Goal: Information Seeking & Learning: Learn about a topic

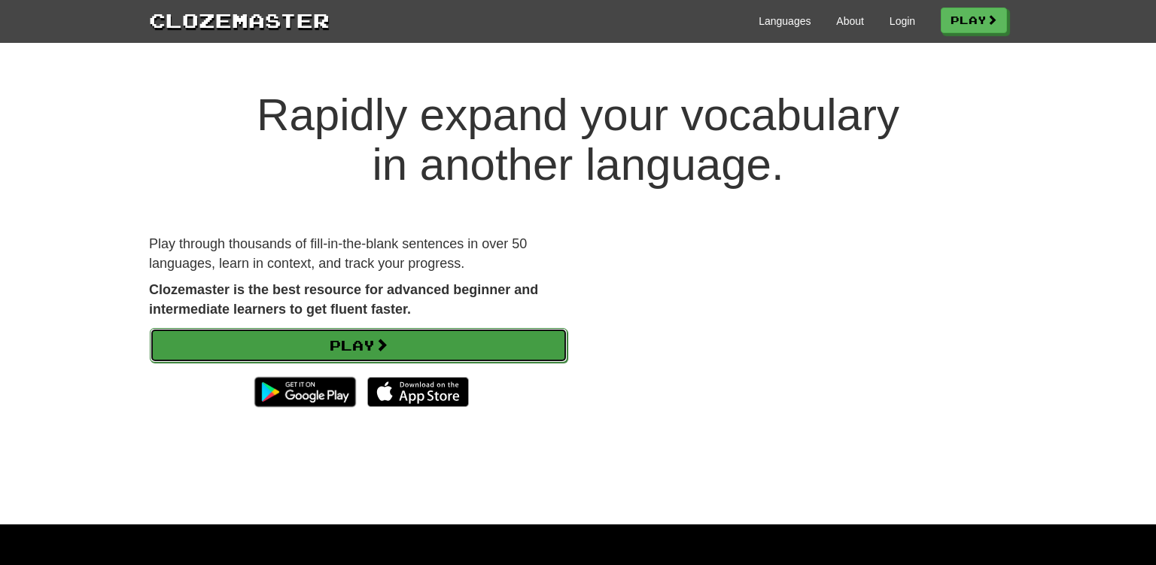
click at [439, 344] on link "Play" at bounding box center [359, 345] width 418 height 35
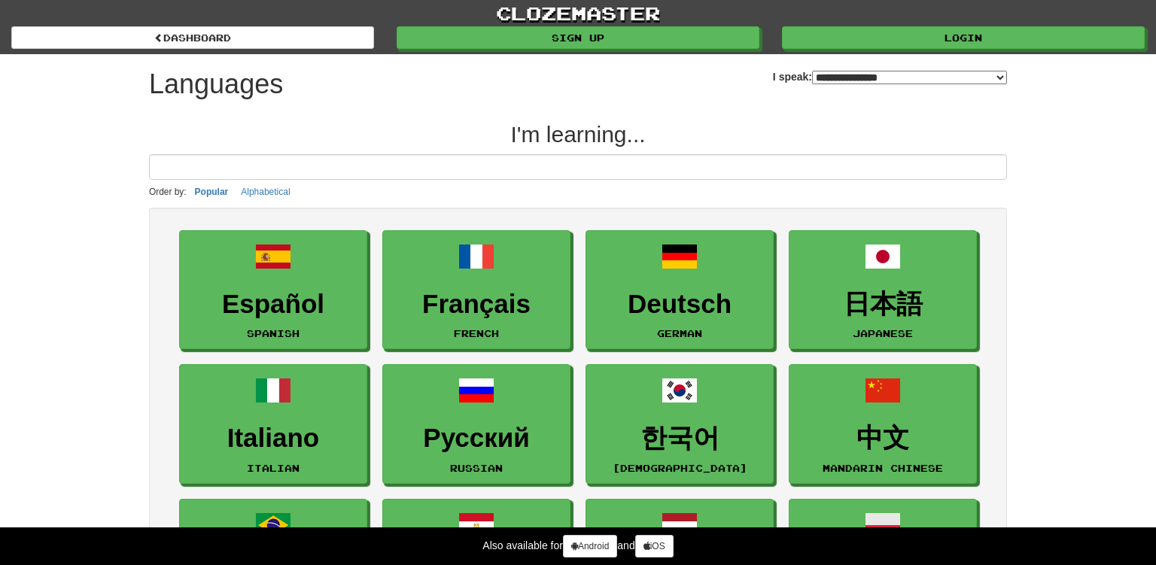
select select "*******"
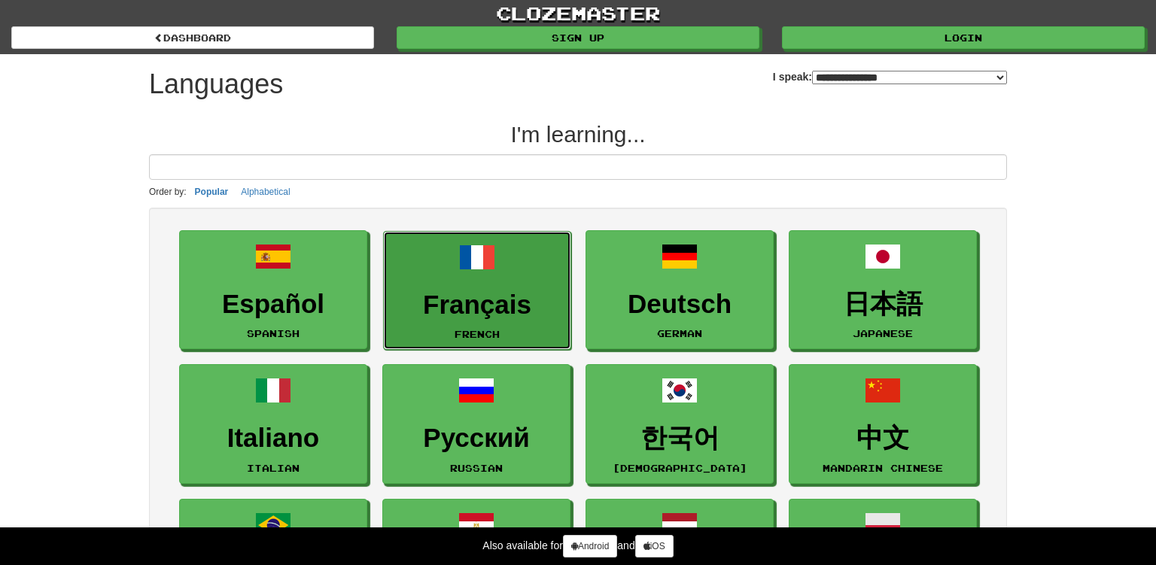
click at [435, 304] on h3 "Français" at bounding box center [477, 305] width 172 height 29
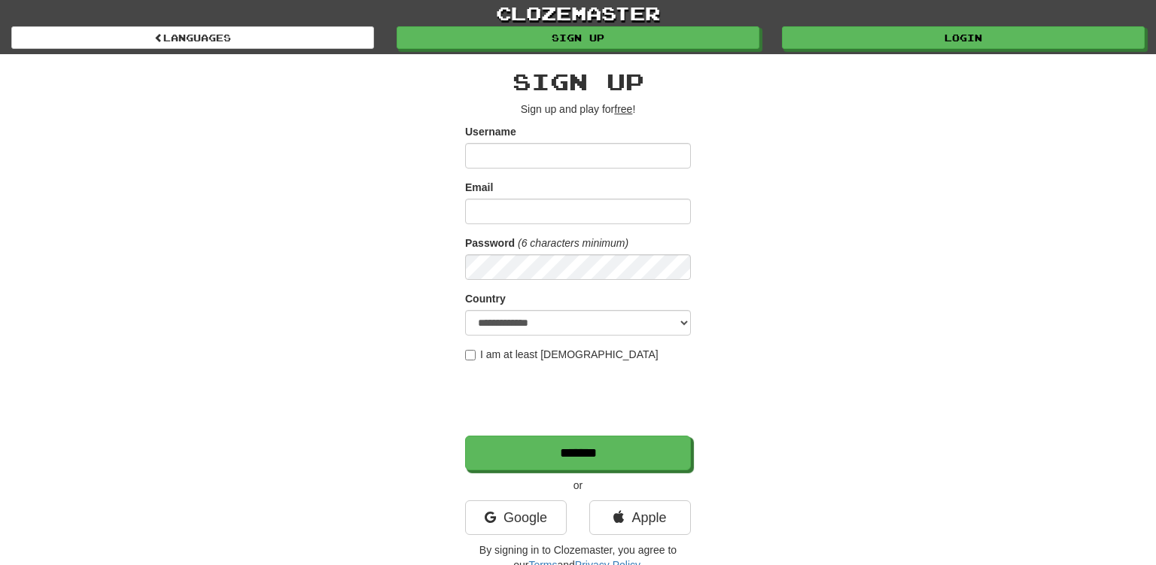
click at [502, 160] on input "Username" at bounding box center [578, 156] width 226 height 26
click at [496, 162] on input "Username" at bounding box center [578, 156] width 226 height 26
drag, startPoint x: 877, startPoint y: 413, endPoint x: 837, endPoint y: 431, distance: 43.5
click at [847, 429] on div "**********" at bounding box center [578, 317] width 881 height 526
click at [554, 519] on link "Google" at bounding box center [516, 518] width 102 height 35
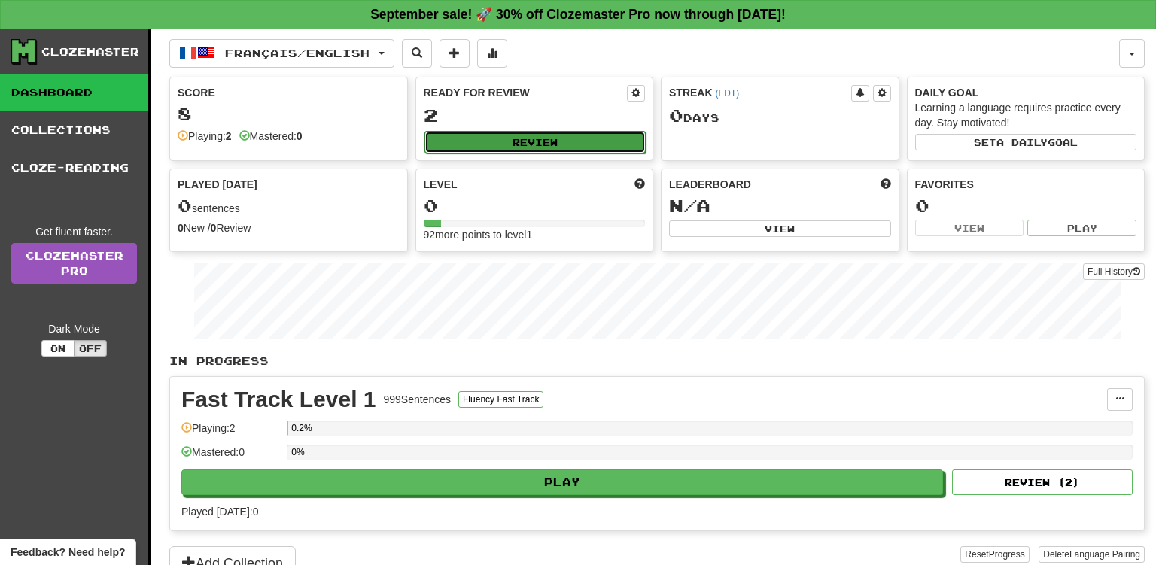
click at [550, 144] on button "Review" at bounding box center [536, 142] width 222 height 23
select select "**"
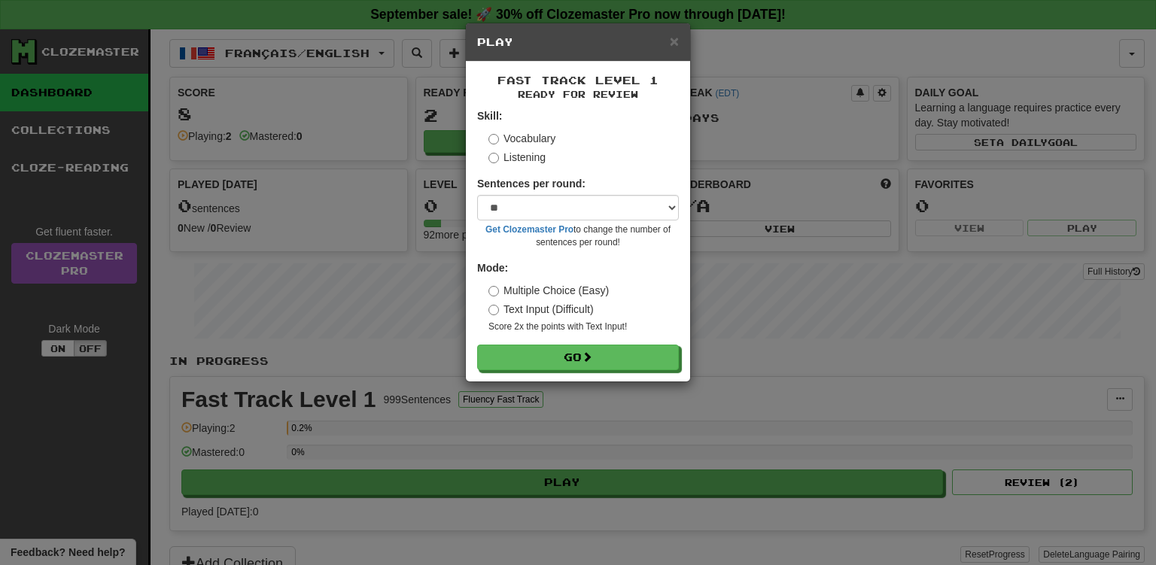
click at [679, 42] on div "× Play" at bounding box center [578, 42] width 224 height 38
click at [673, 39] on span "×" at bounding box center [674, 40] width 9 height 17
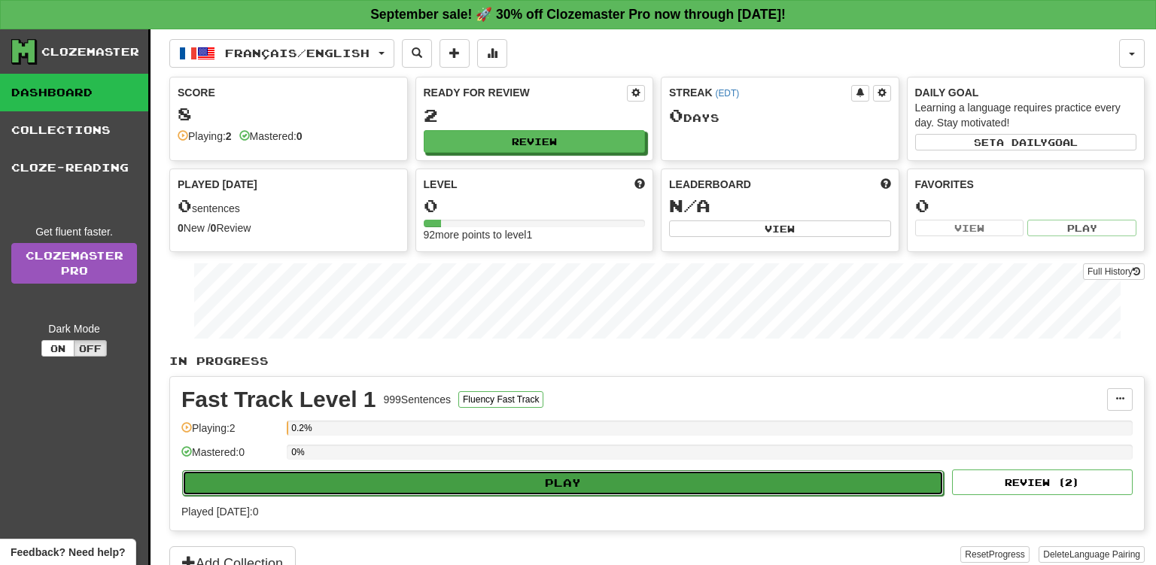
click at [685, 485] on button "Play" at bounding box center [563, 484] width 762 height 26
select select "**"
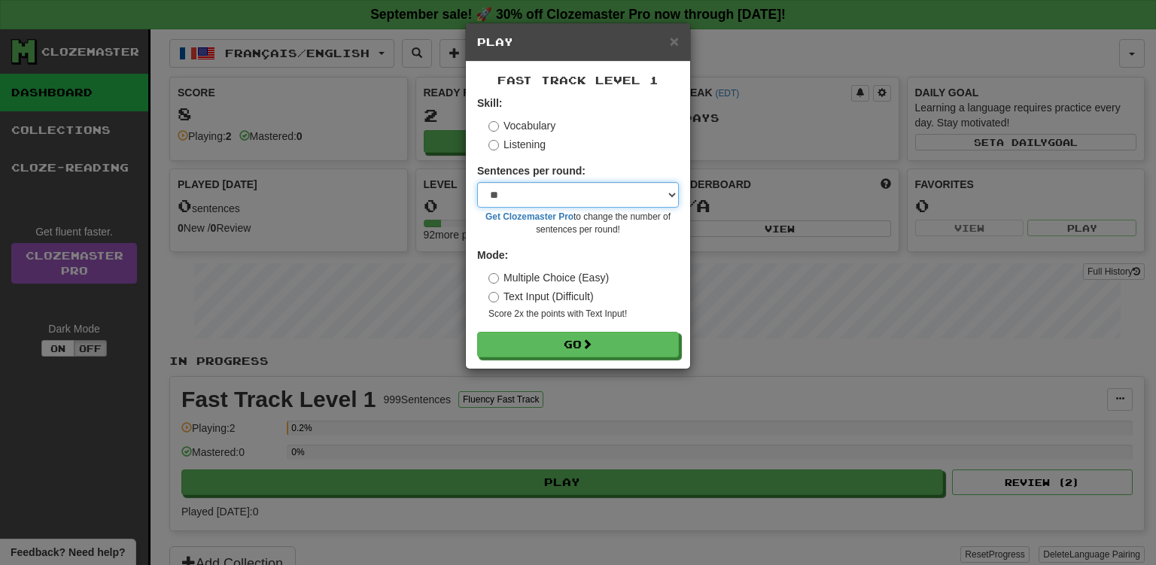
click at [477, 182] on select "* ** ** ** ** ** *** ********" at bounding box center [578, 195] width 202 height 26
click at [604, 197] on select "* ** ** ** ** ** *** ********" at bounding box center [578, 195] width 202 height 26
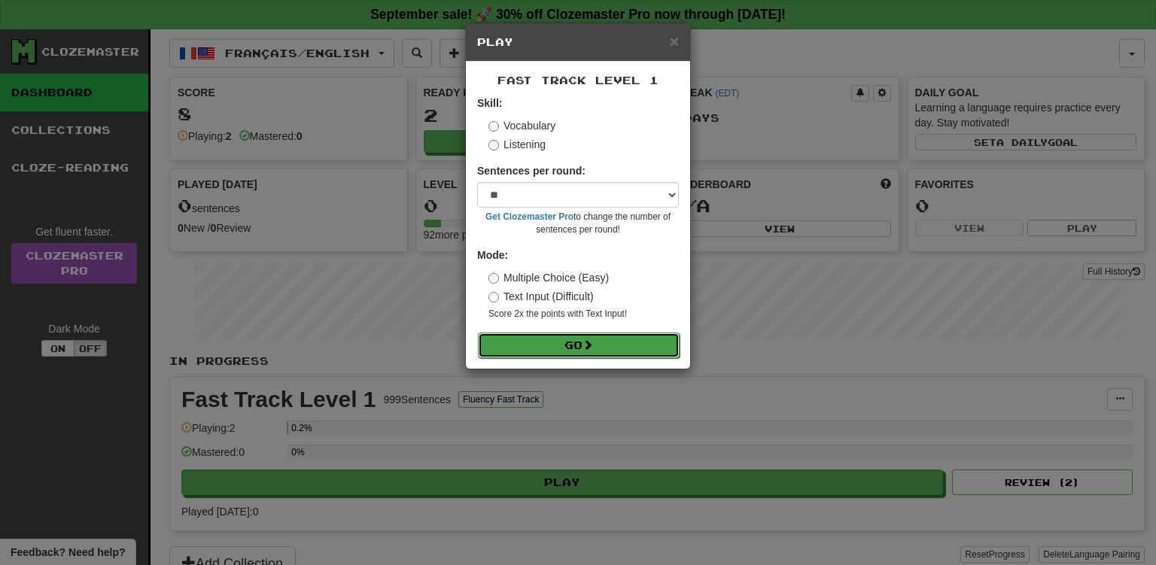
click at [614, 343] on button "Go" at bounding box center [579, 346] width 202 height 26
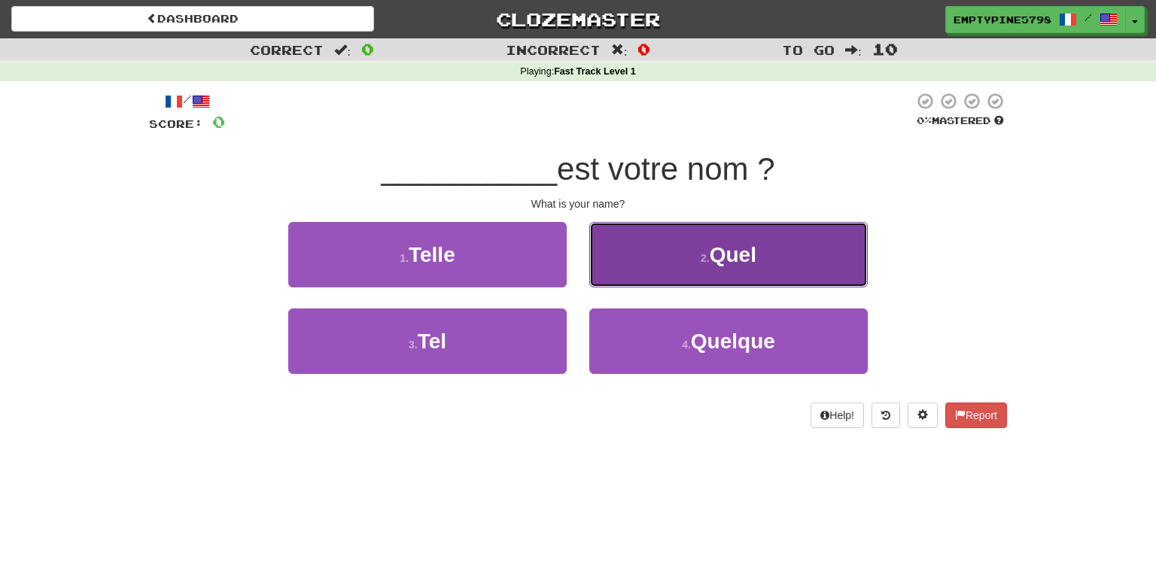
click at [754, 244] on span "Quel" at bounding box center [733, 254] width 47 height 23
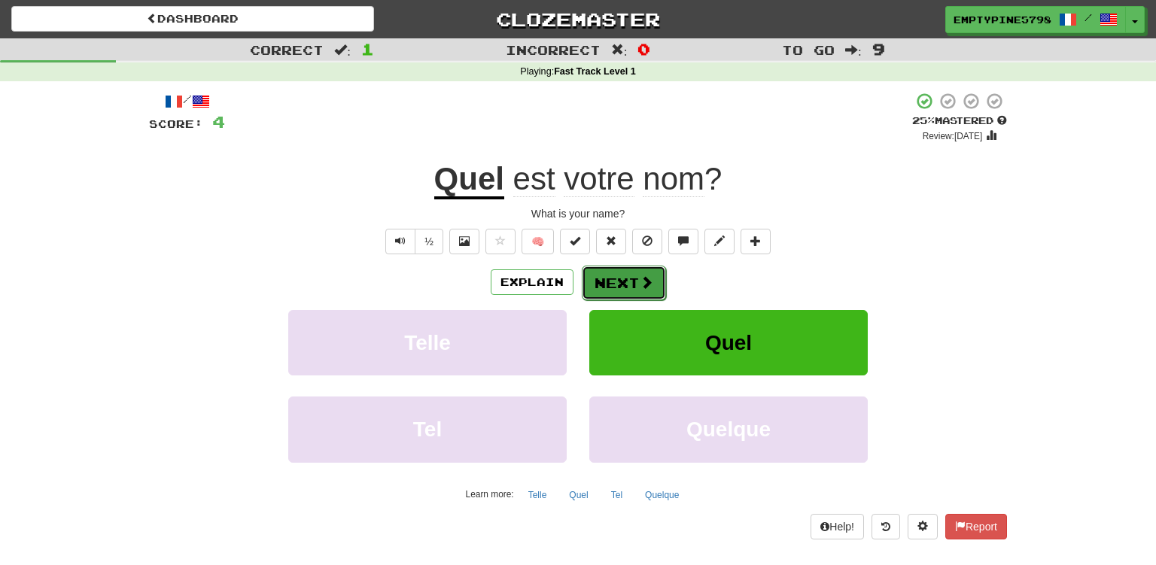
click at [644, 280] on span at bounding box center [647, 283] width 14 height 14
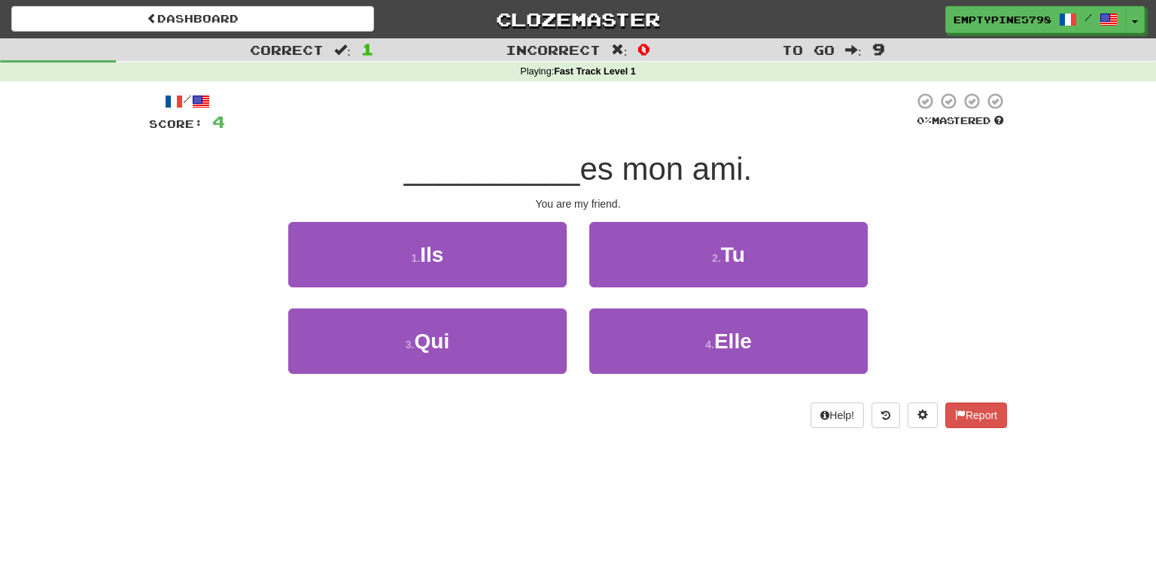
click at [784, 179] on div "__________ es mon ami." at bounding box center [578, 169] width 858 height 41
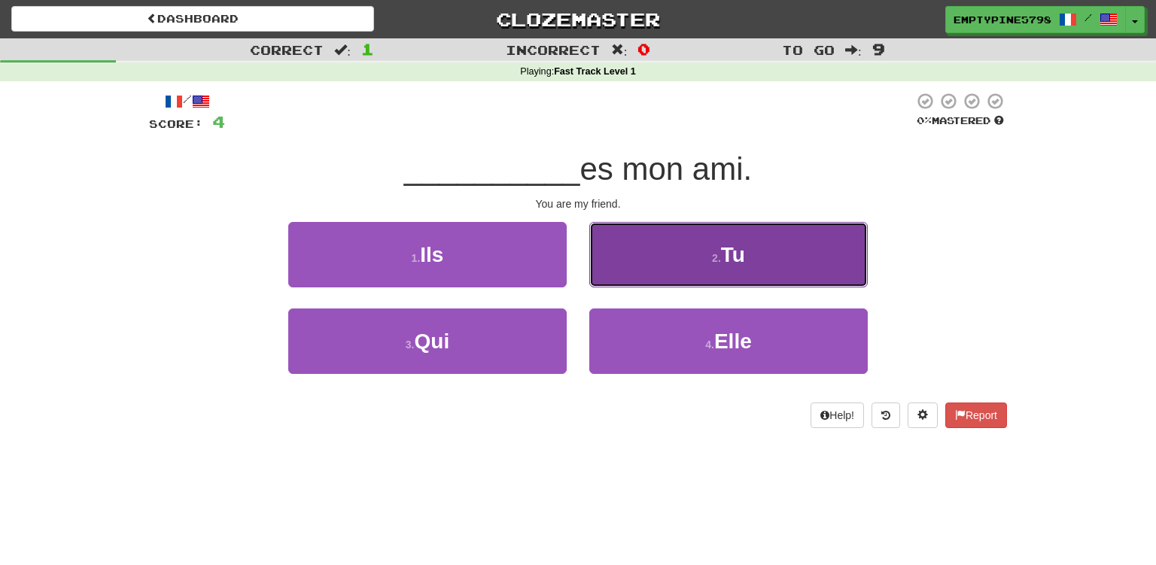
click at [772, 236] on button "2 . Tu" at bounding box center [728, 254] width 279 height 65
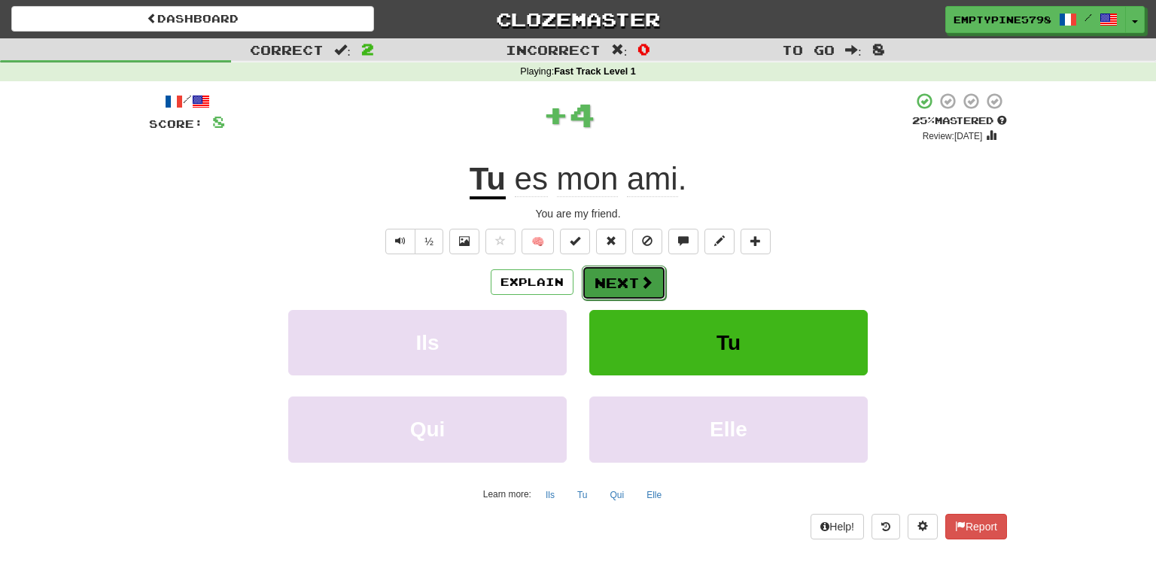
click at [623, 283] on button "Next" at bounding box center [624, 283] width 84 height 35
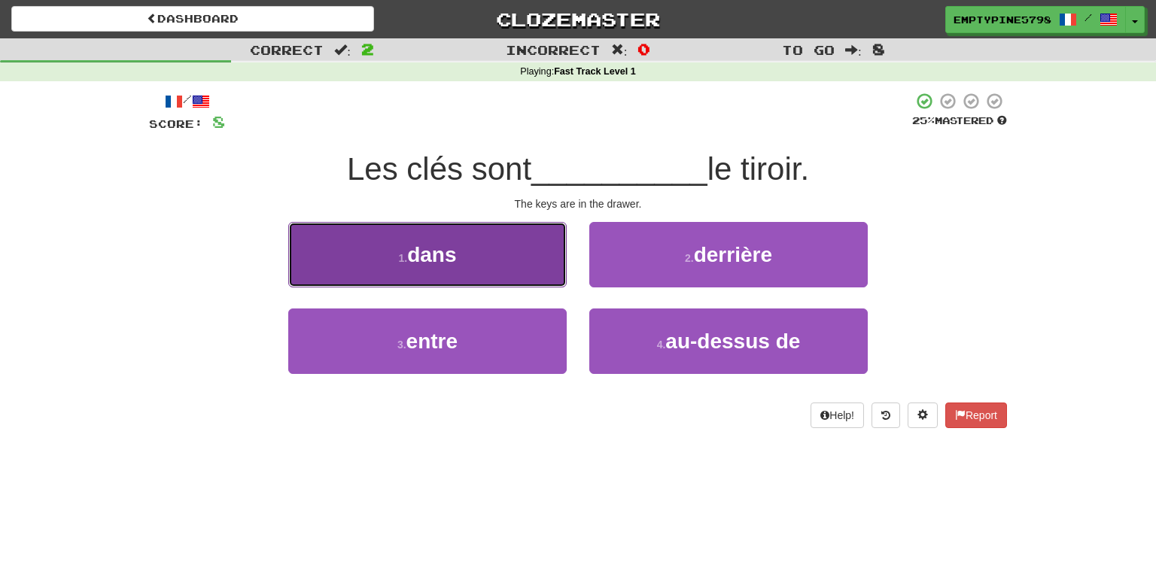
click at [534, 260] on button "1 . dans" at bounding box center [427, 254] width 279 height 65
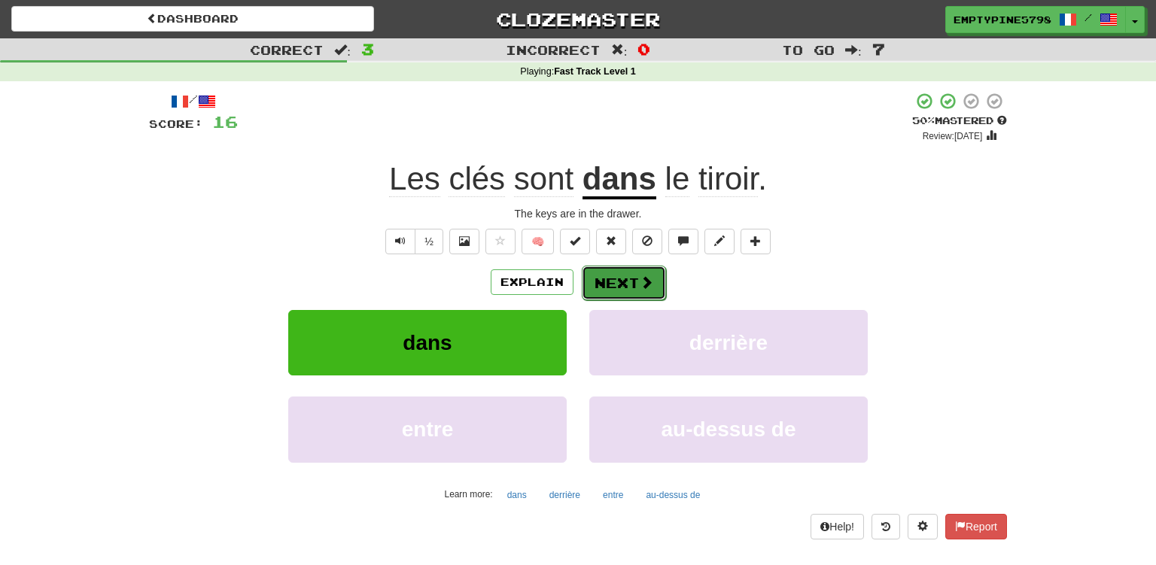
click at [629, 272] on button "Next" at bounding box center [624, 283] width 84 height 35
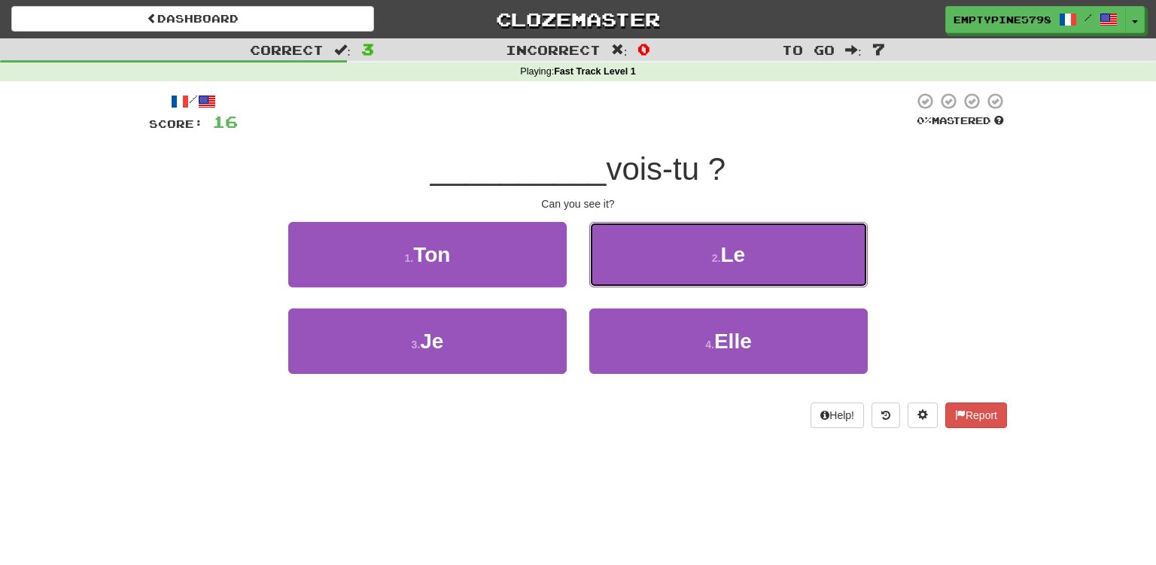
click at [629, 272] on button "2 . Le" at bounding box center [728, 254] width 279 height 65
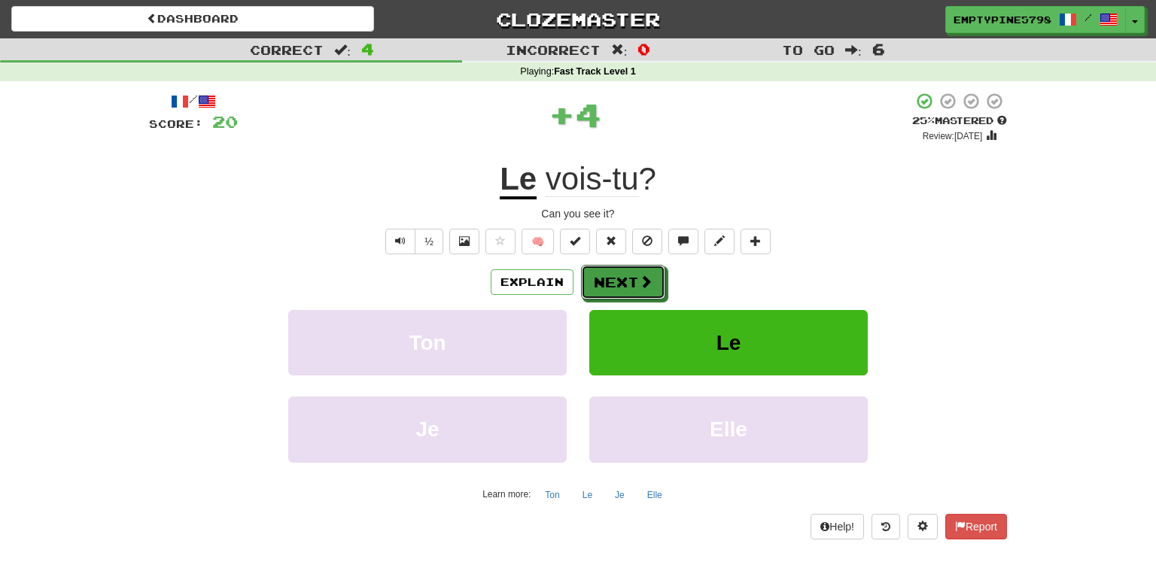
click at [629, 272] on button "Next" at bounding box center [623, 282] width 84 height 35
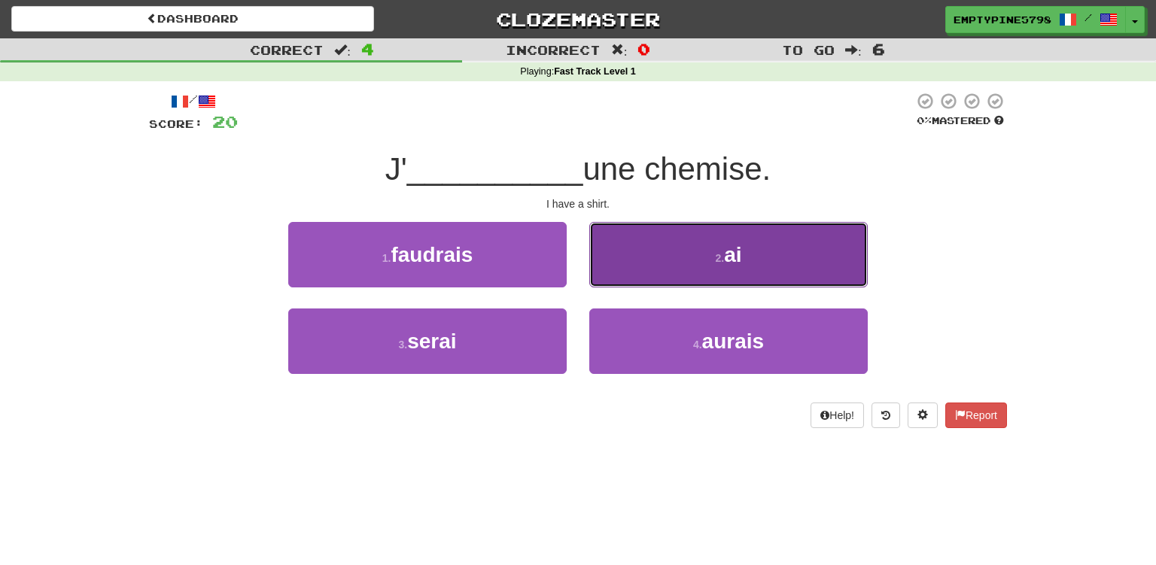
click at [634, 235] on button "2 . ai" at bounding box center [728, 254] width 279 height 65
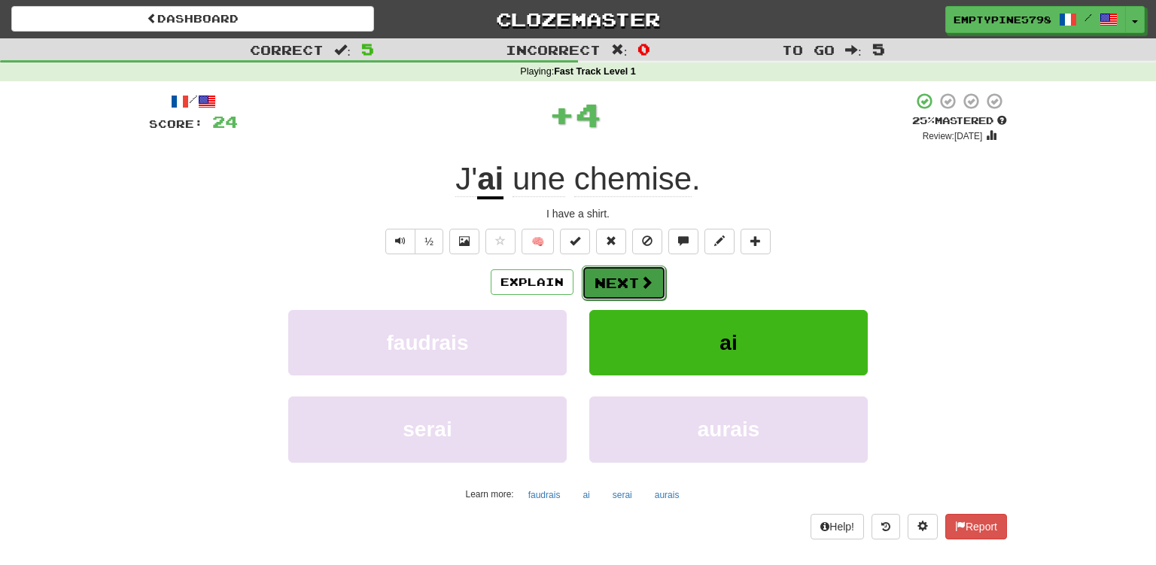
click at [630, 271] on button "Next" at bounding box center [624, 283] width 84 height 35
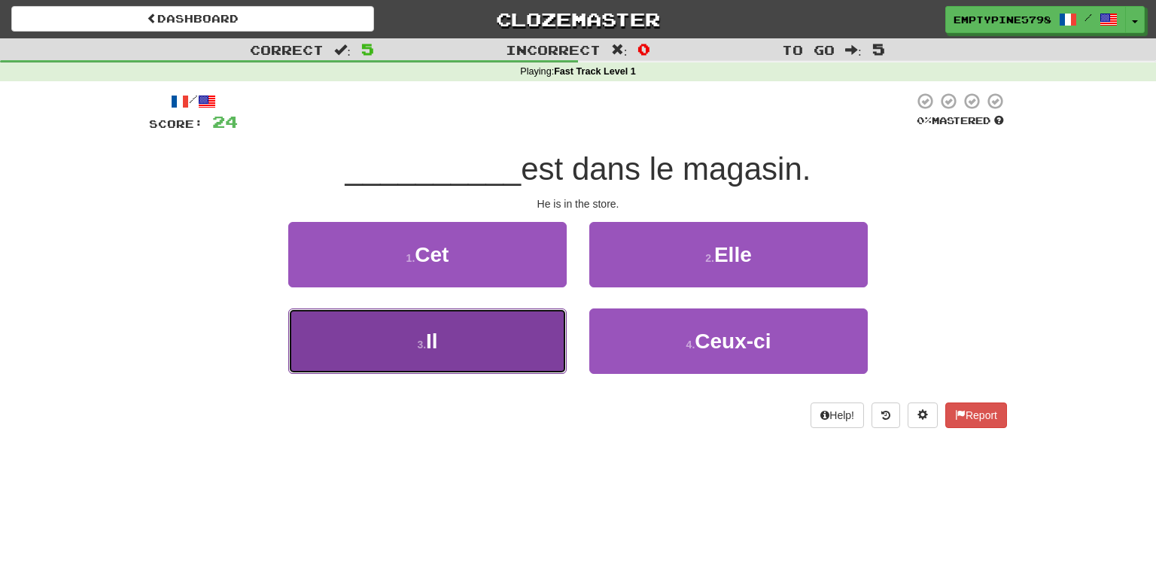
click at [513, 327] on button "3 . Il" at bounding box center [427, 341] width 279 height 65
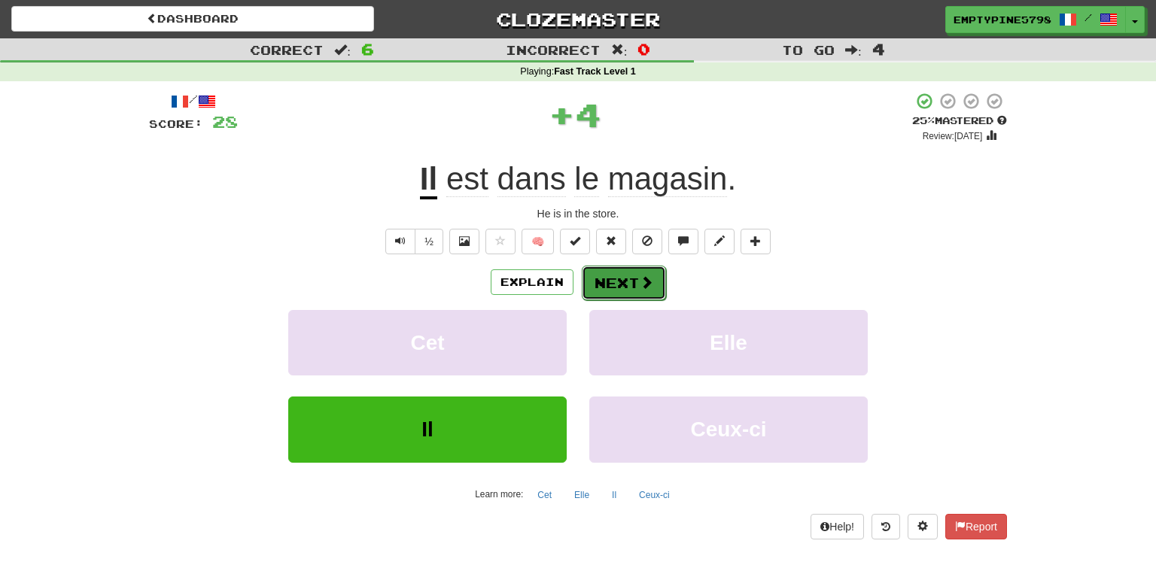
click at [595, 294] on button "Next" at bounding box center [624, 283] width 84 height 35
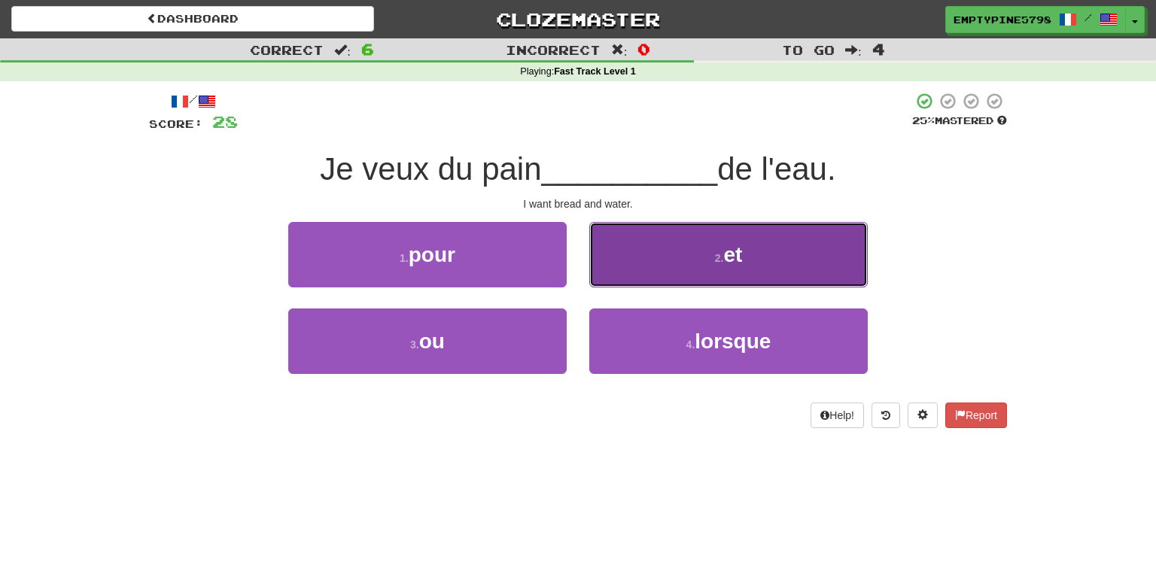
click at [760, 251] on button "2 . et" at bounding box center [728, 254] width 279 height 65
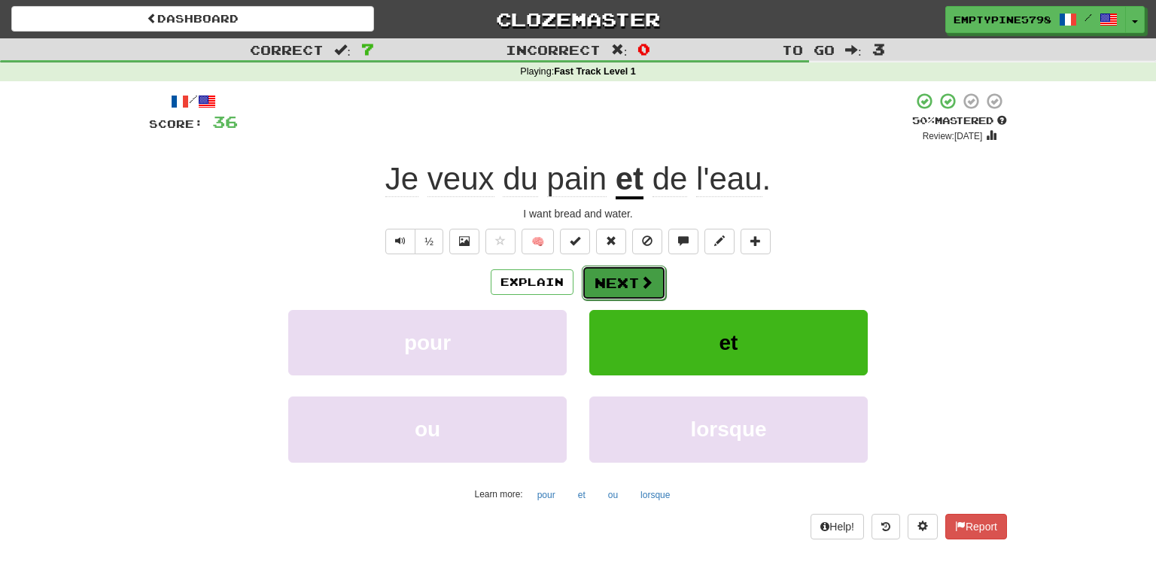
click at [644, 289] on span at bounding box center [647, 283] width 14 height 14
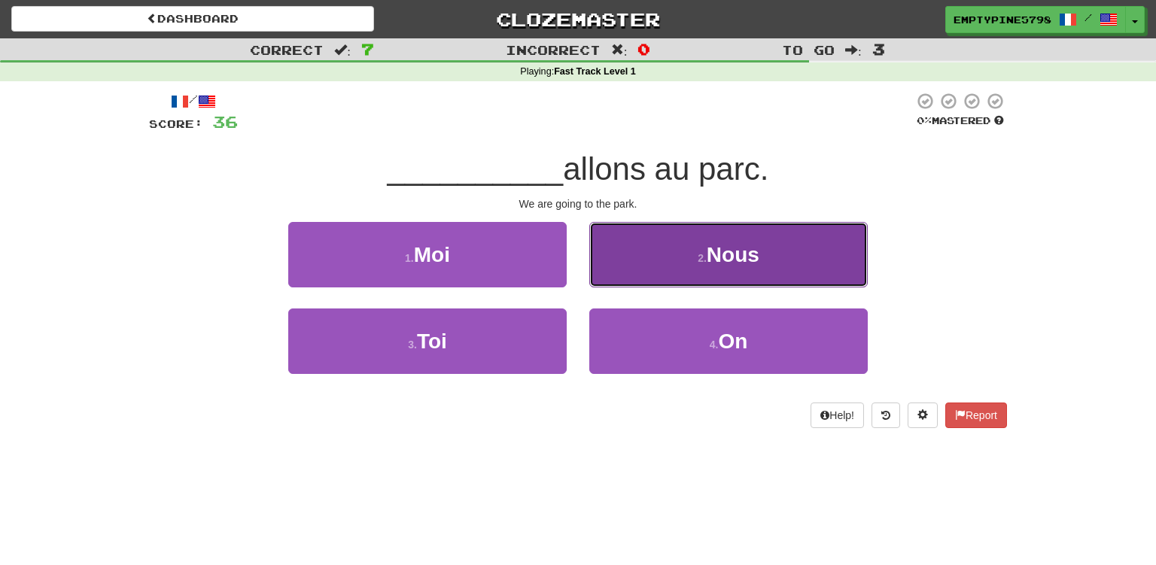
click at [682, 262] on button "2 . Nous" at bounding box center [728, 254] width 279 height 65
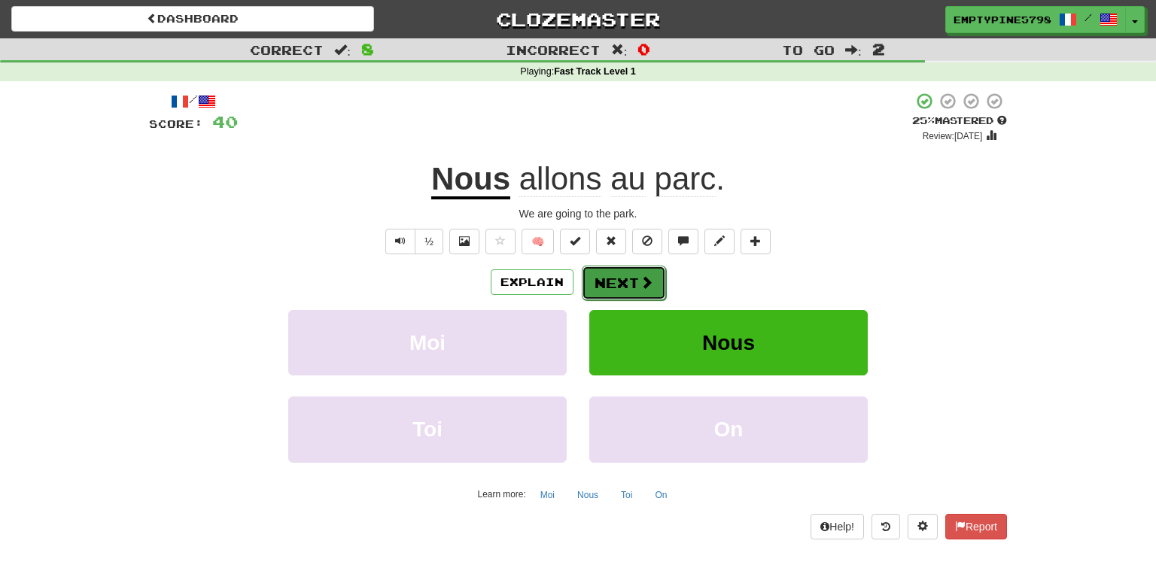
click at [651, 271] on button "Next" at bounding box center [624, 283] width 84 height 35
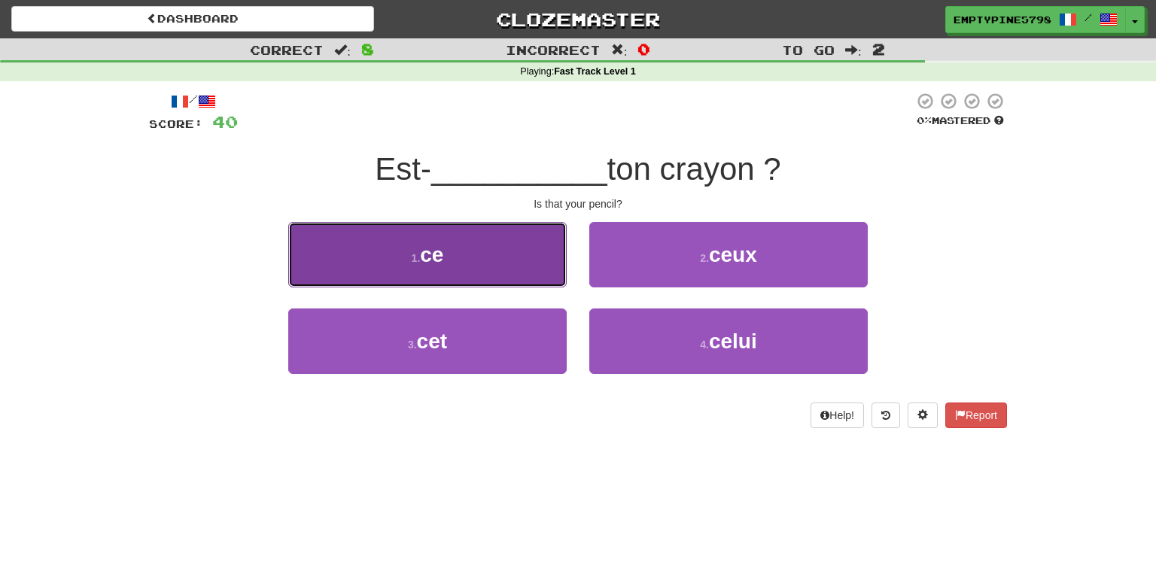
click at [412, 273] on button "1 . ce" at bounding box center [427, 254] width 279 height 65
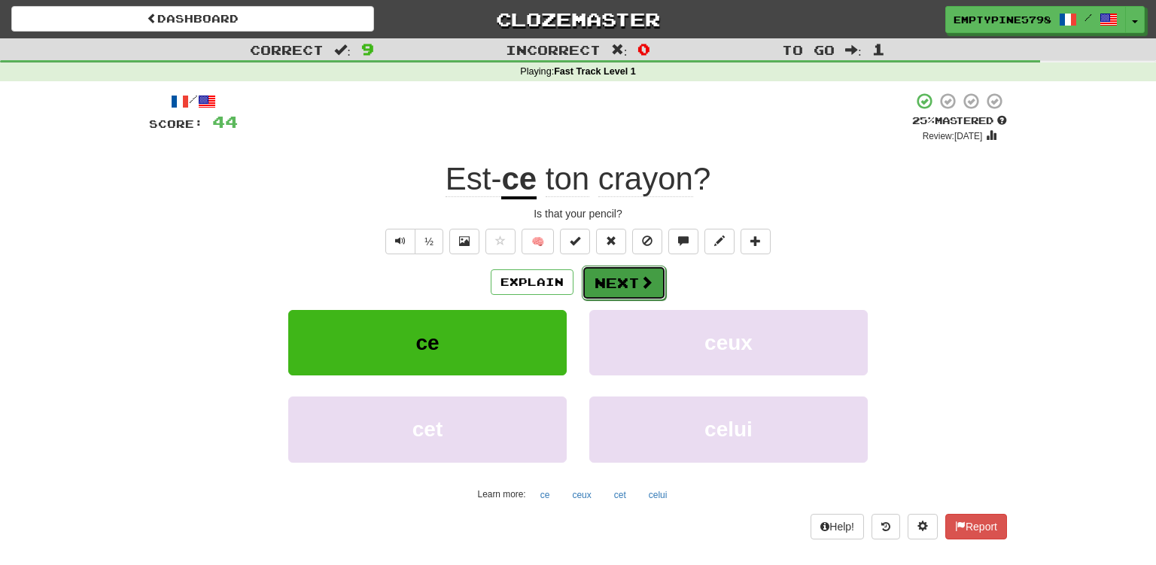
click at [598, 279] on button "Next" at bounding box center [624, 283] width 84 height 35
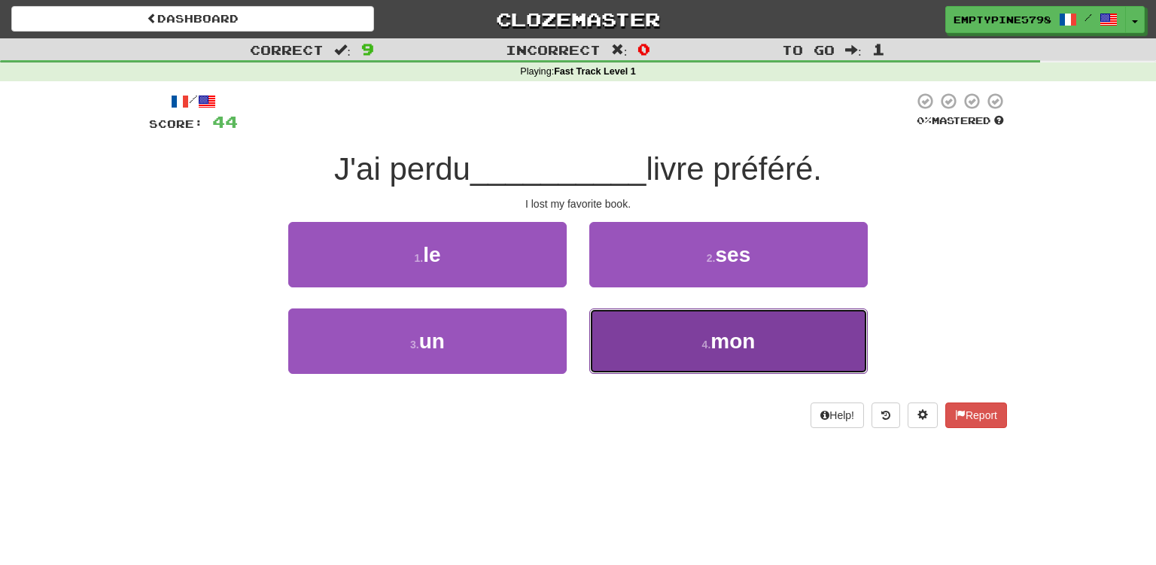
click at [667, 330] on button "4 . mon" at bounding box center [728, 341] width 279 height 65
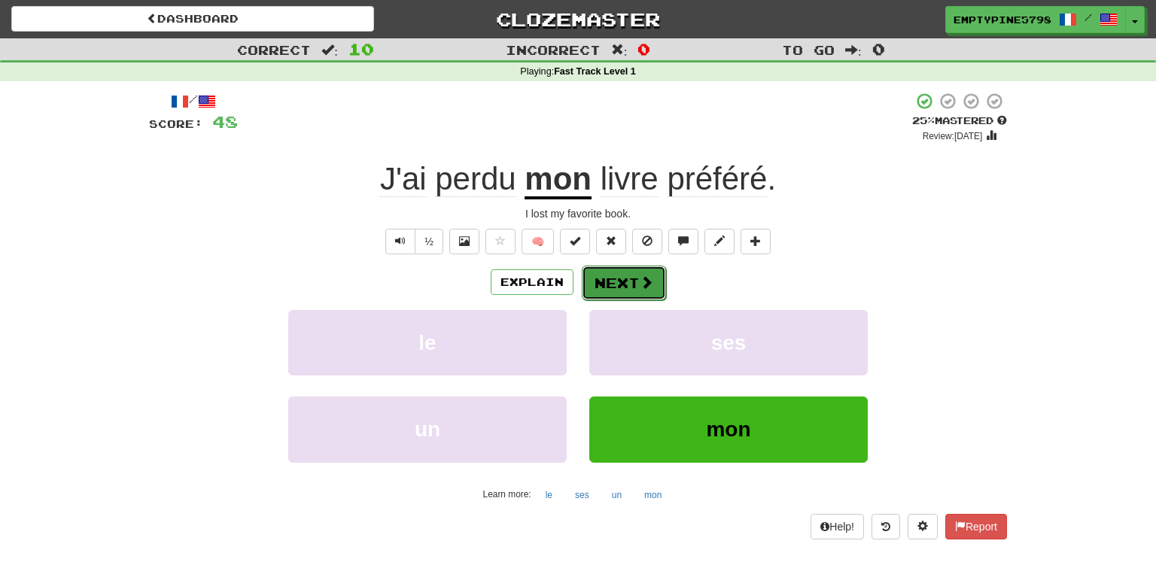
click at [621, 279] on button "Next" at bounding box center [624, 283] width 84 height 35
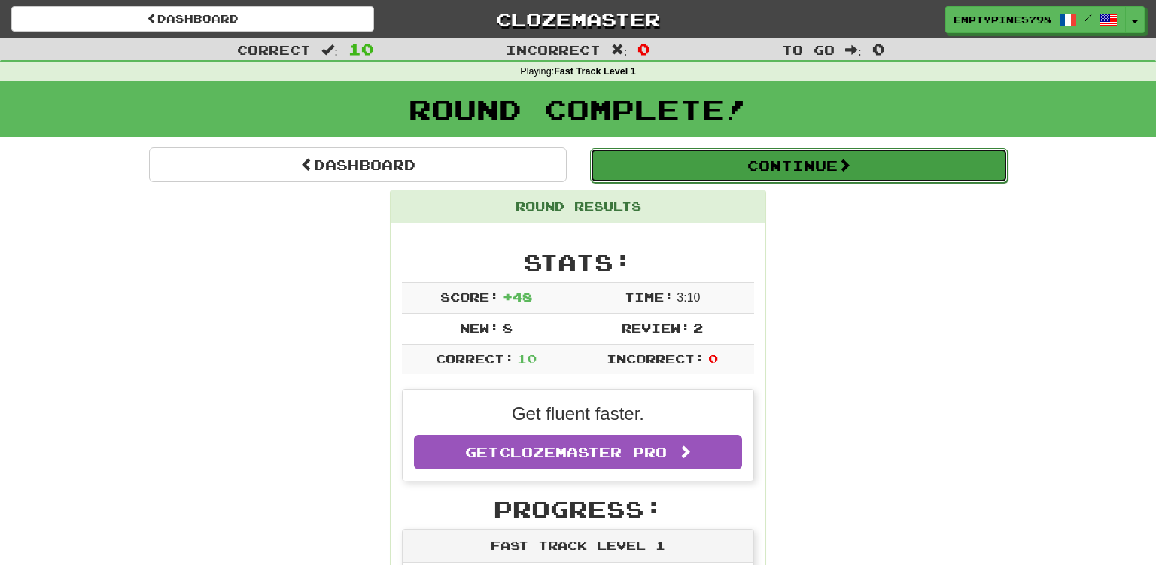
click at [899, 155] on button "Continue" at bounding box center [799, 165] width 418 height 35
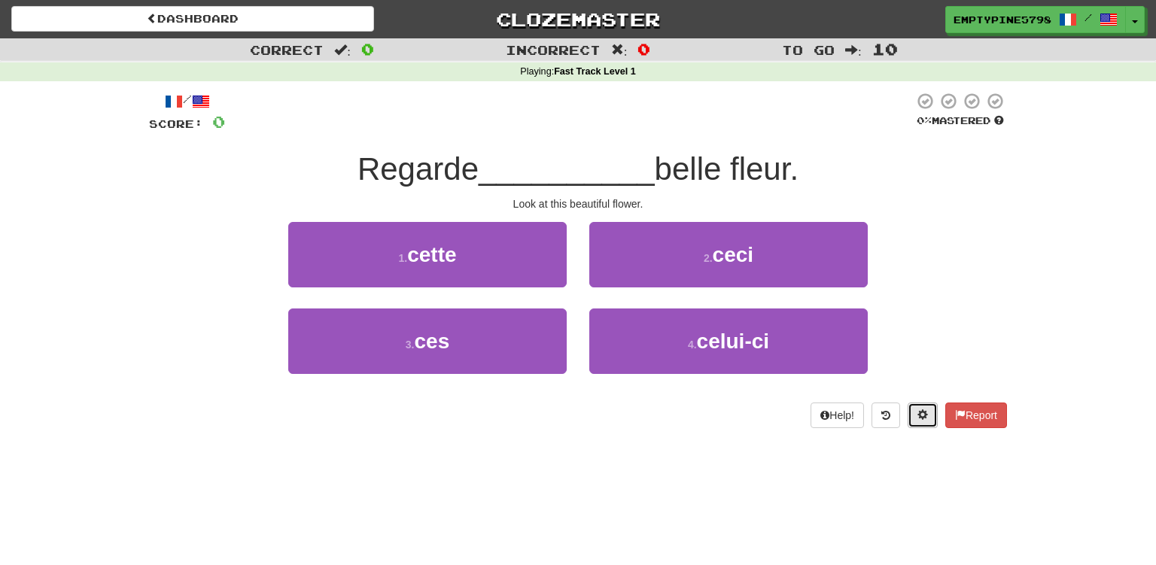
click at [922, 413] on span at bounding box center [923, 415] width 11 height 11
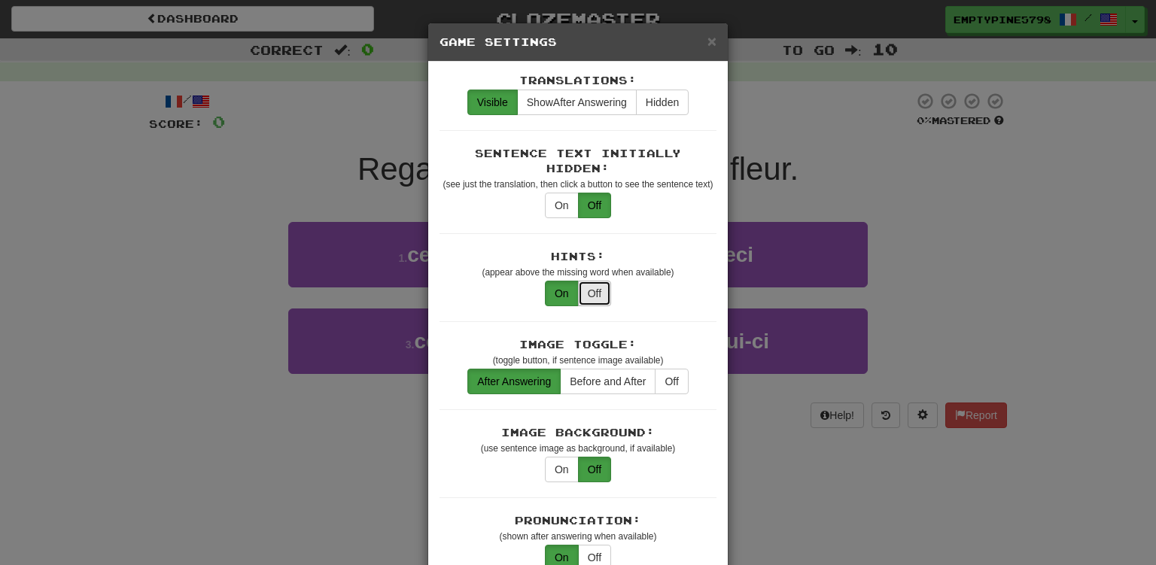
click at [593, 282] on button "Off" at bounding box center [594, 294] width 33 height 26
click at [718, 35] on div "× Game Settings" at bounding box center [578, 42] width 300 height 38
click at [712, 39] on span "×" at bounding box center [712, 40] width 9 height 17
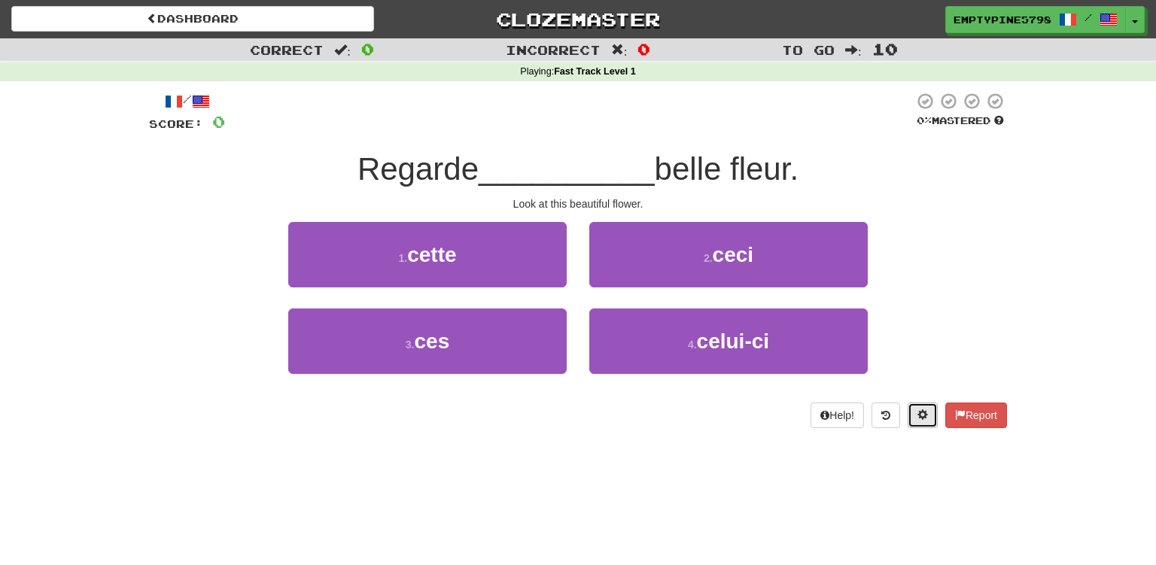
click at [921, 410] on span at bounding box center [923, 415] width 11 height 11
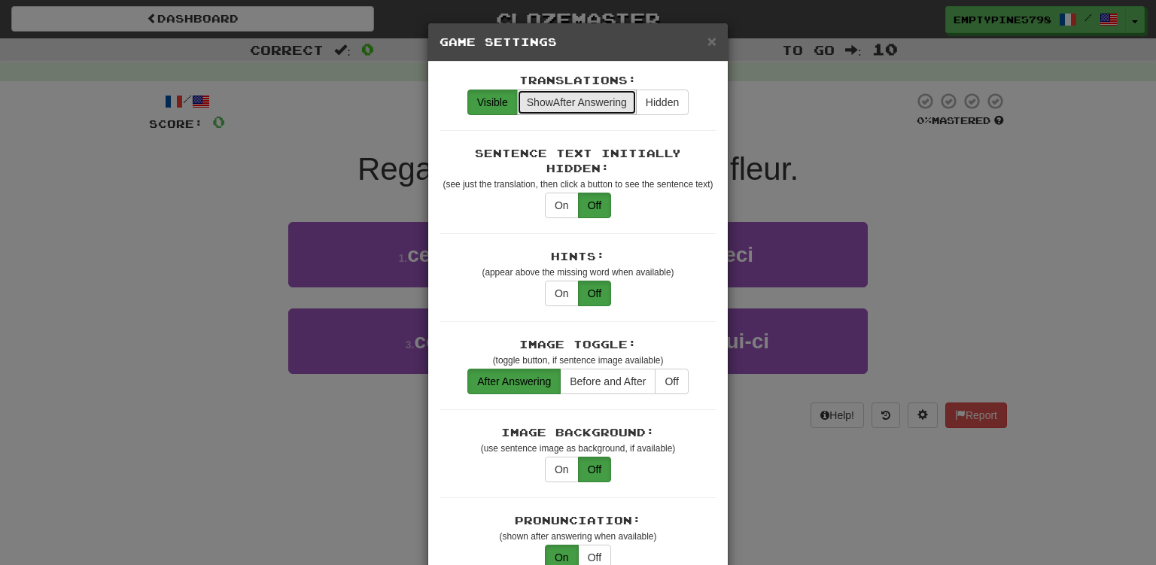
click at [597, 104] on span "Show After Answering" at bounding box center [577, 102] width 100 height 12
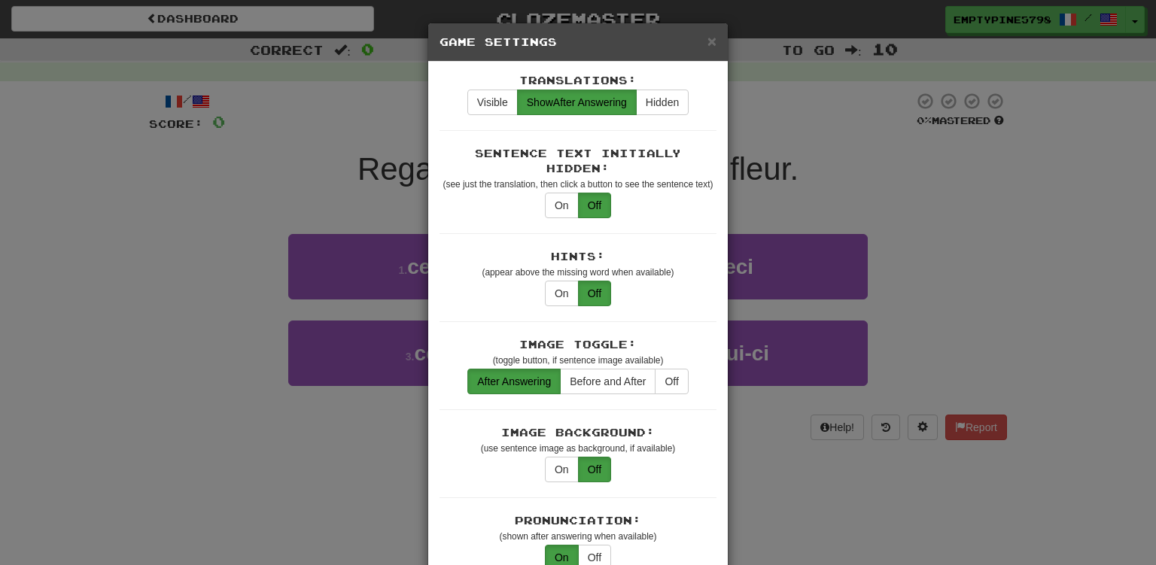
click at [693, 47] on h5 "Game Settings" at bounding box center [578, 42] width 277 height 15
click at [716, 38] on span "×" at bounding box center [712, 40] width 9 height 17
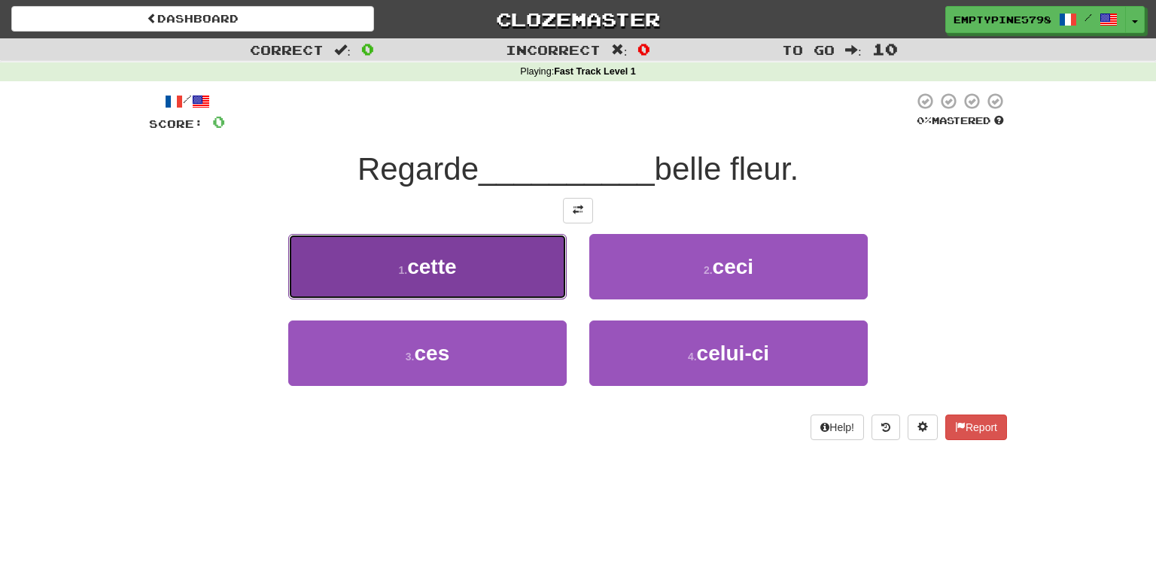
click at [440, 267] on span "cette" at bounding box center [431, 266] width 49 height 23
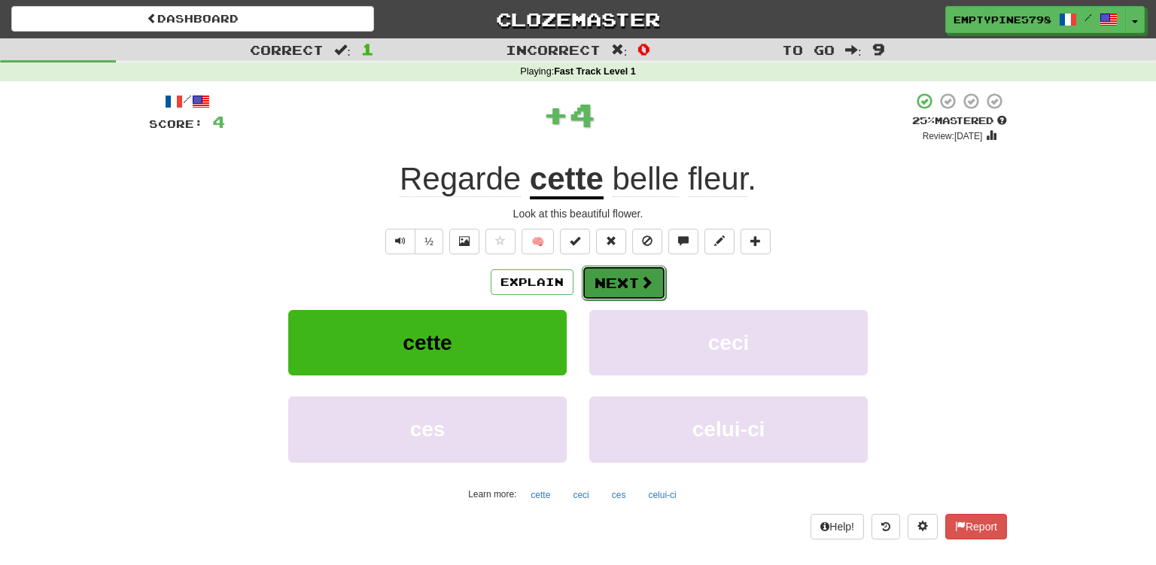
click at [644, 279] on span at bounding box center [647, 283] width 14 height 14
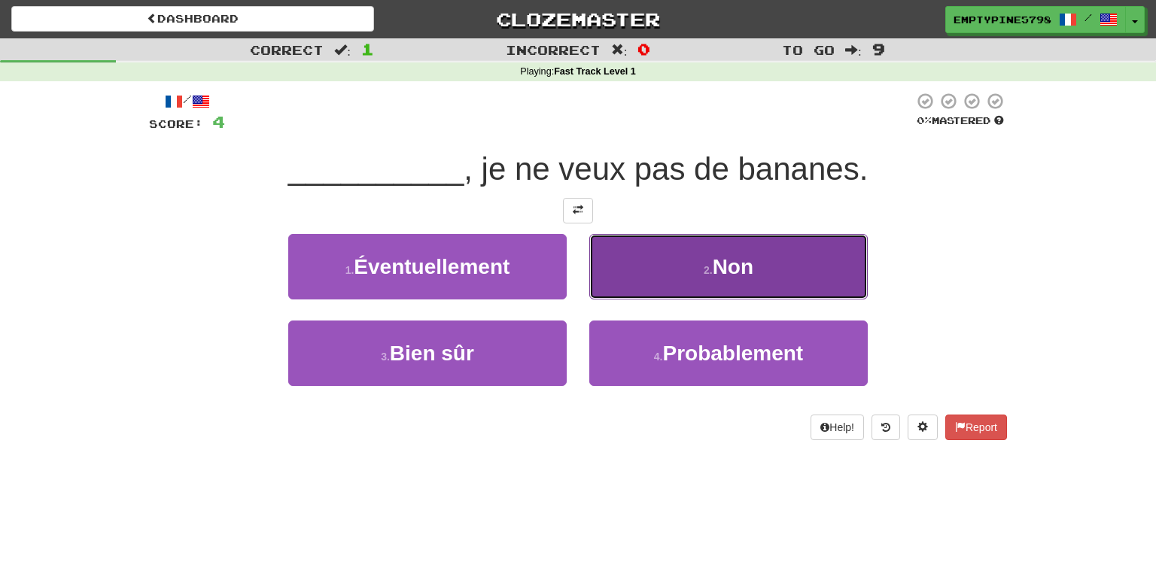
click at [644, 281] on button "2 . Non" at bounding box center [728, 266] width 279 height 65
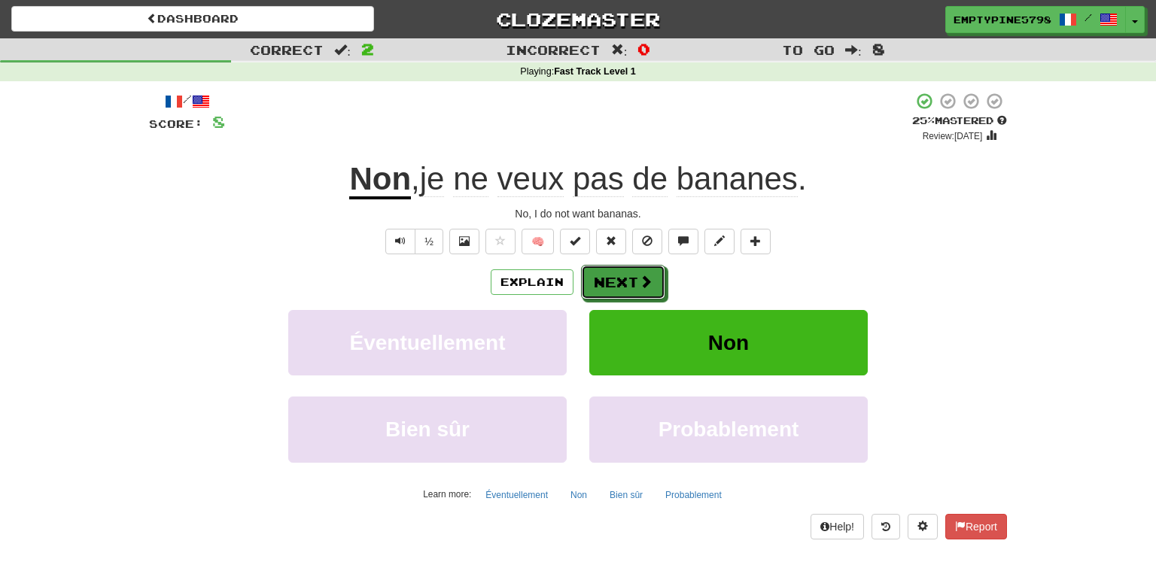
click at [644, 281] on span at bounding box center [646, 282] width 14 height 14
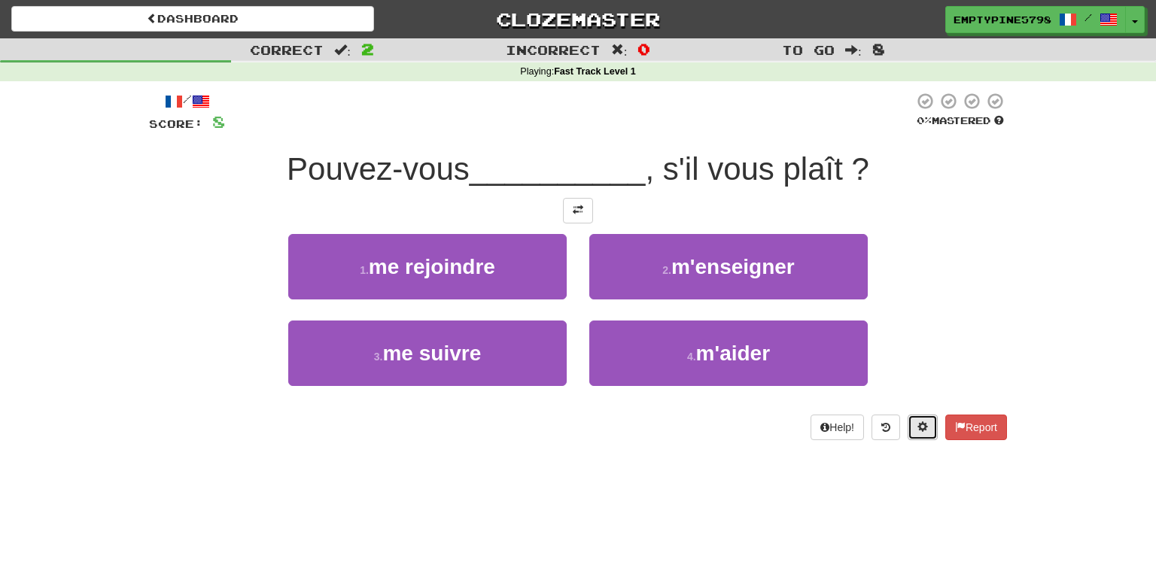
click at [922, 432] on span at bounding box center [923, 427] width 11 height 11
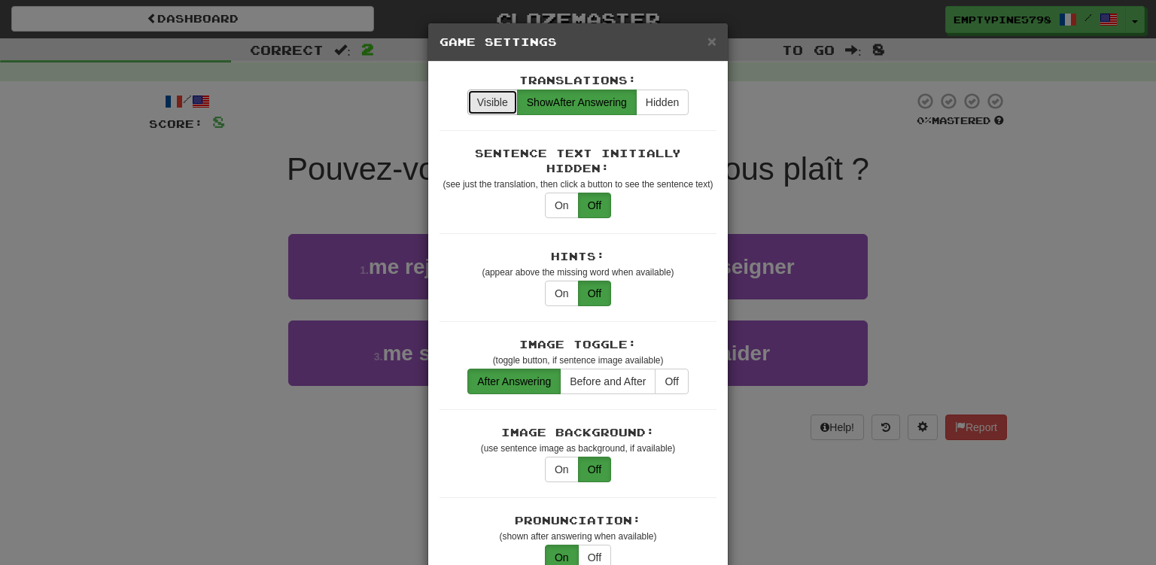
click at [498, 111] on button "Visible" at bounding box center [492, 103] width 50 height 26
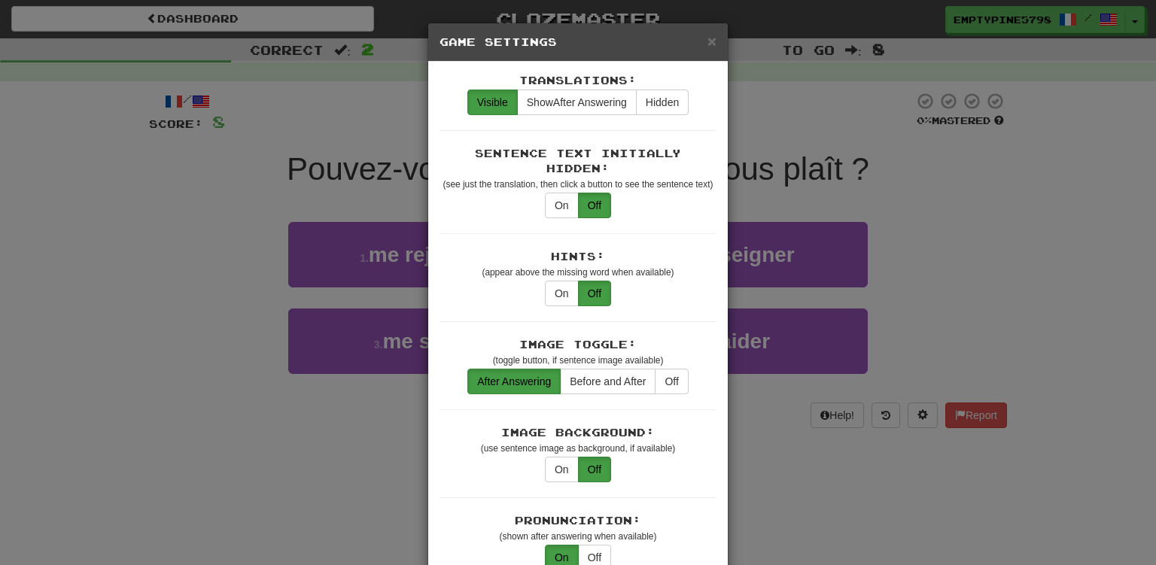
click at [701, 43] on h5 "Game Settings" at bounding box center [578, 42] width 277 height 15
click at [706, 39] on h5 "Game Settings" at bounding box center [578, 42] width 277 height 15
click at [708, 37] on span "×" at bounding box center [712, 40] width 9 height 17
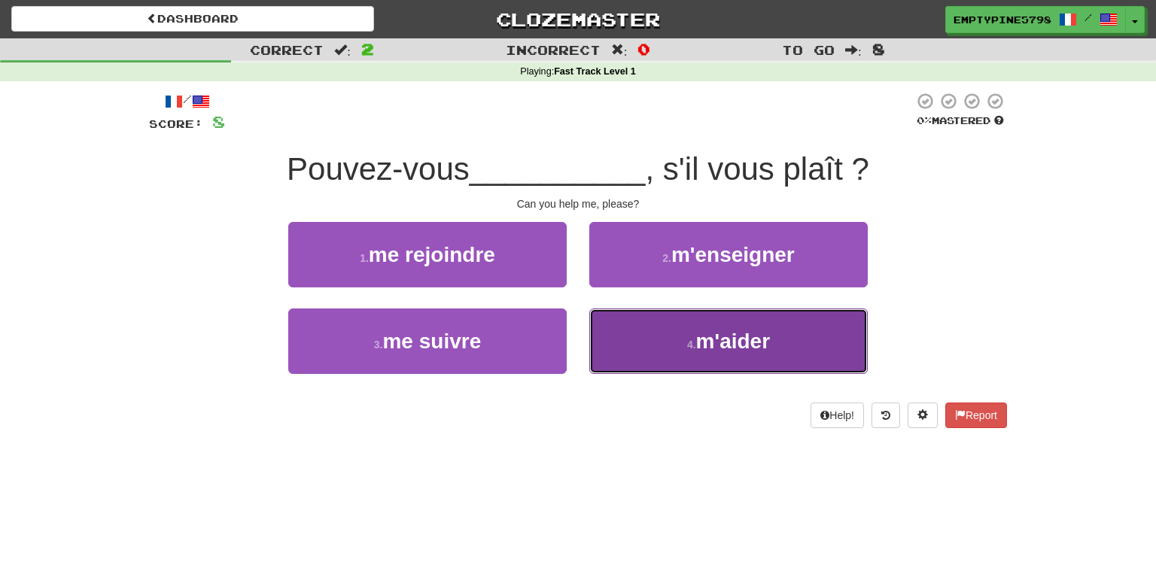
click at [699, 334] on span "m'aider" at bounding box center [733, 341] width 74 height 23
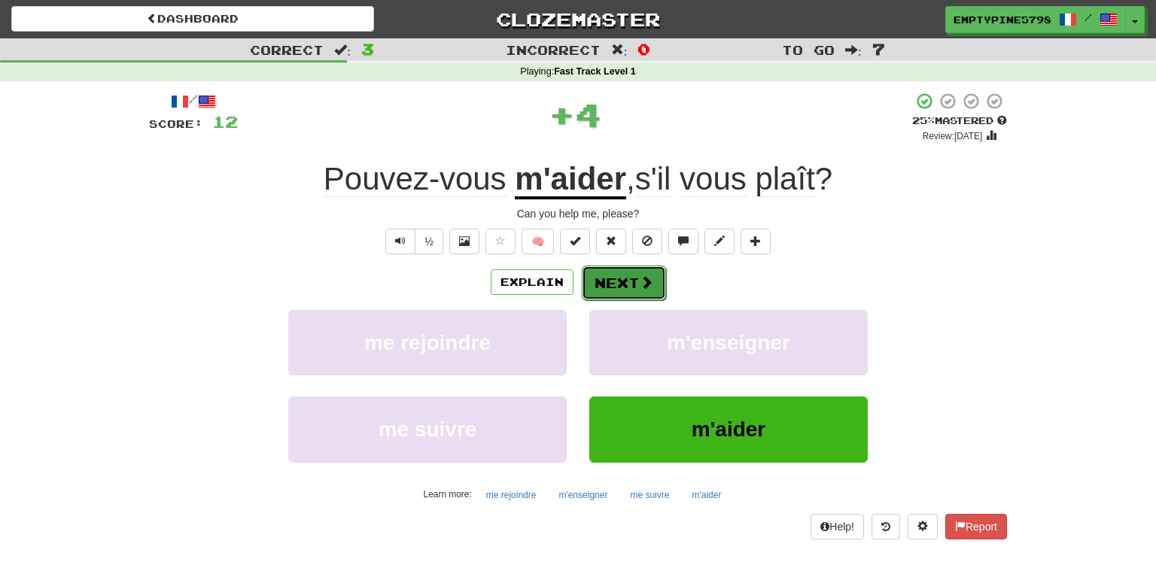
click at [608, 285] on button "Next" at bounding box center [624, 283] width 84 height 35
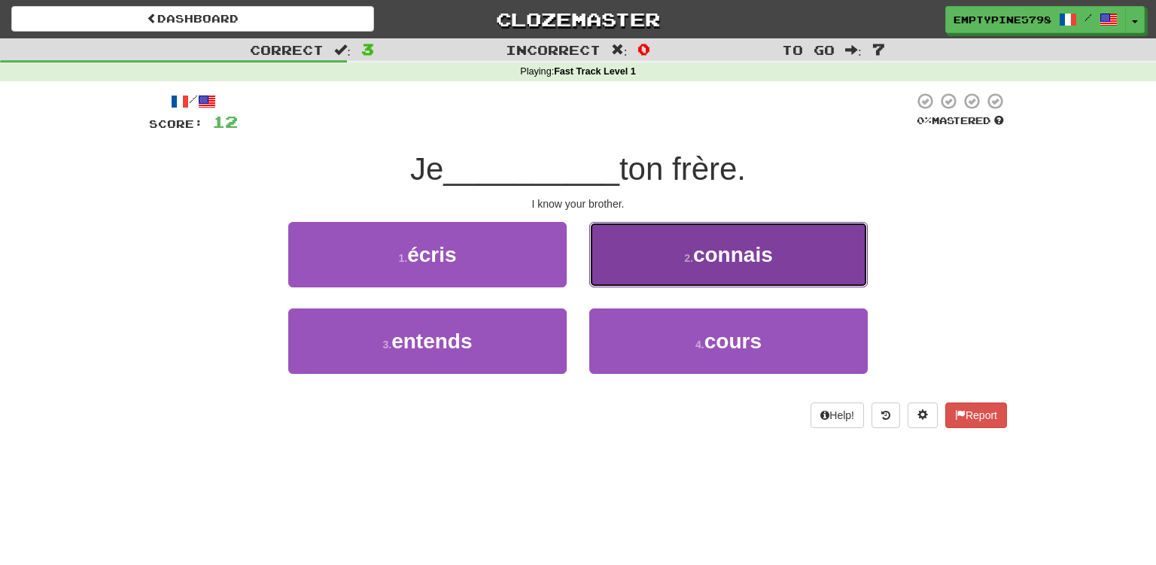
click at [655, 256] on button "2 . connais" at bounding box center [728, 254] width 279 height 65
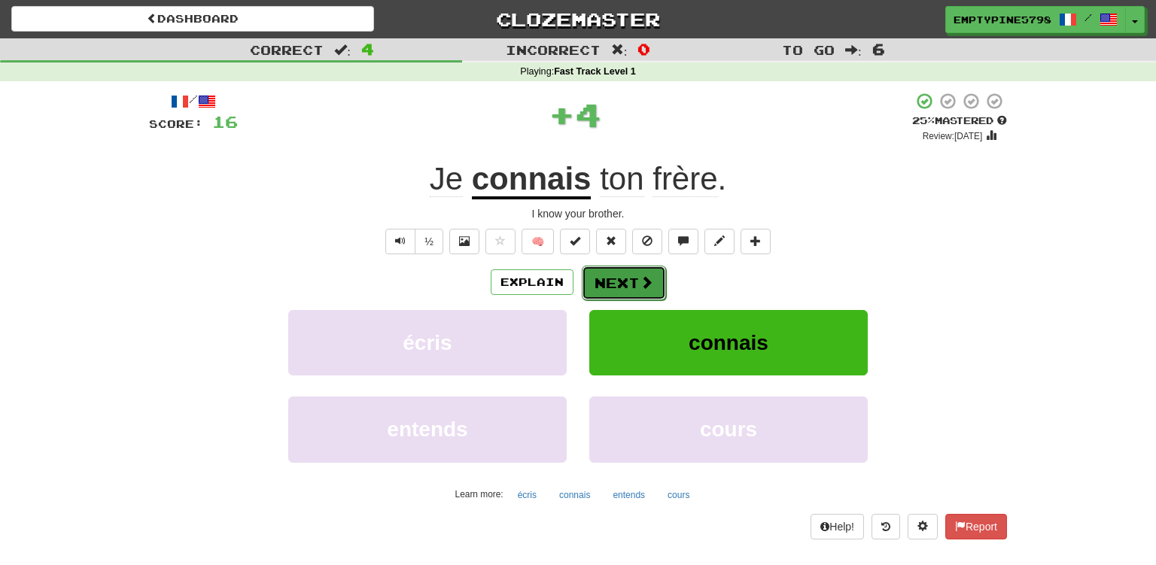
click at [655, 290] on button "Next" at bounding box center [624, 283] width 84 height 35
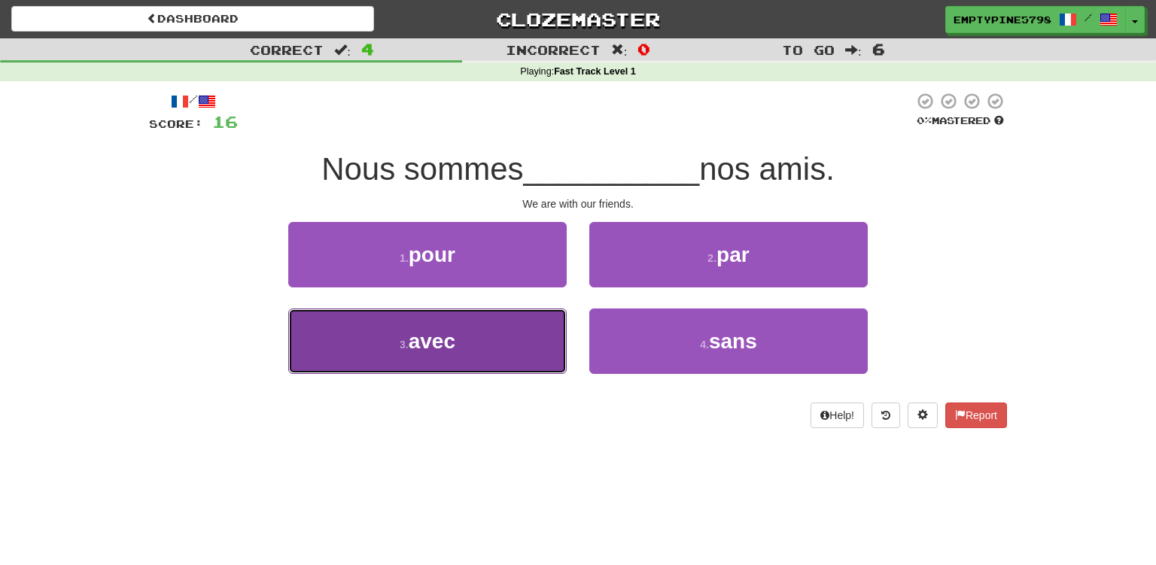
click at [524, 337] on button "3 . avec" at bounding box center [427, 341] width 279 height 65
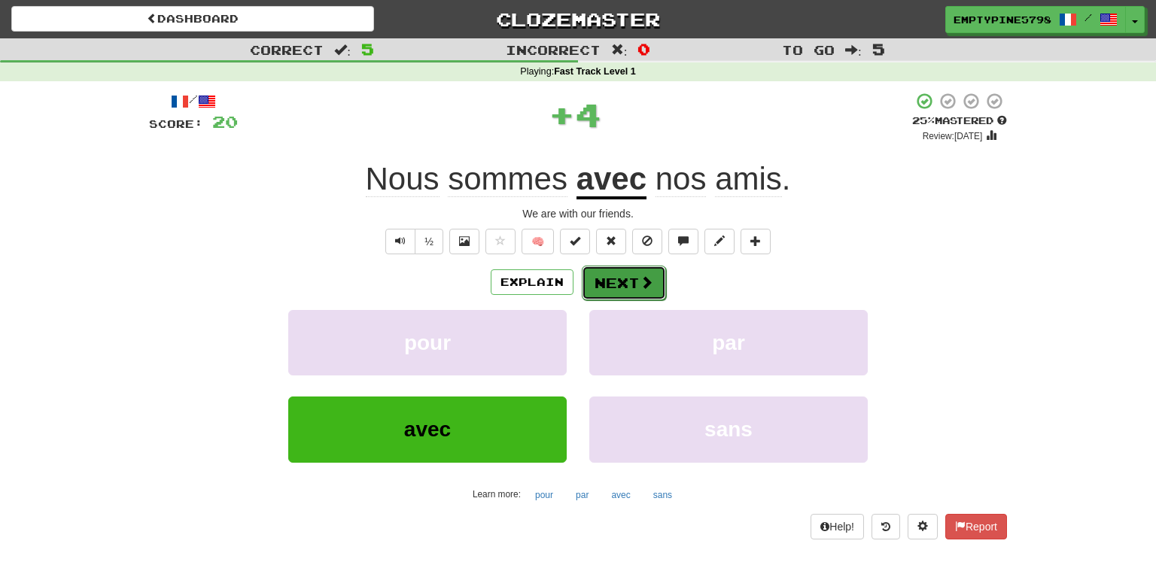
click at [651, 294] on button "Next" at bounding box center [624, 283] width 84 height 35
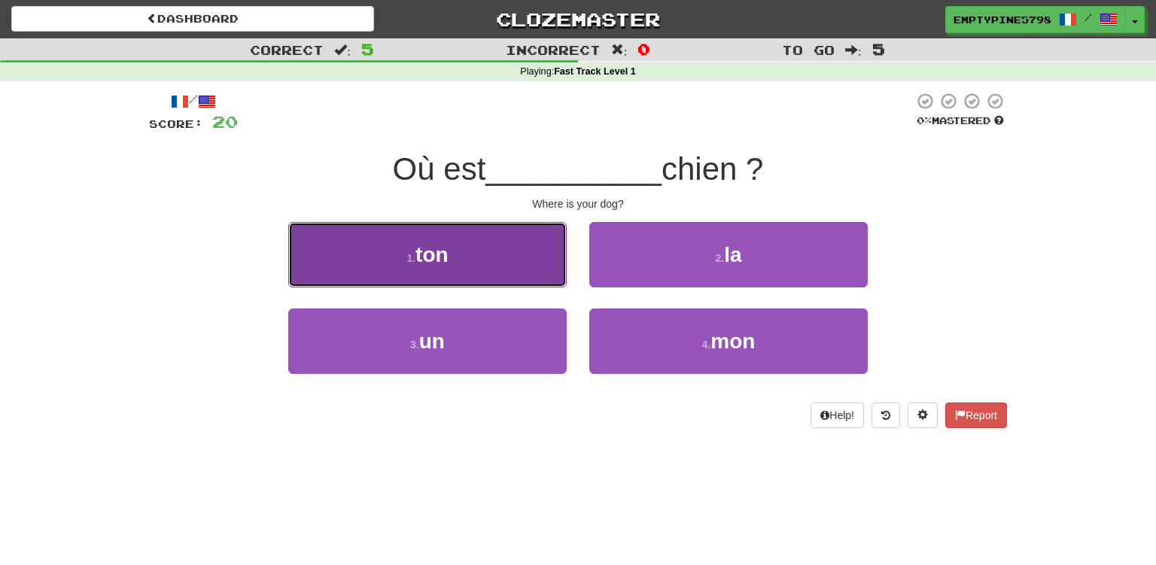
click at [501, 251] on button "1 . ton" at bounding box center [427, 254] width 279 height 65
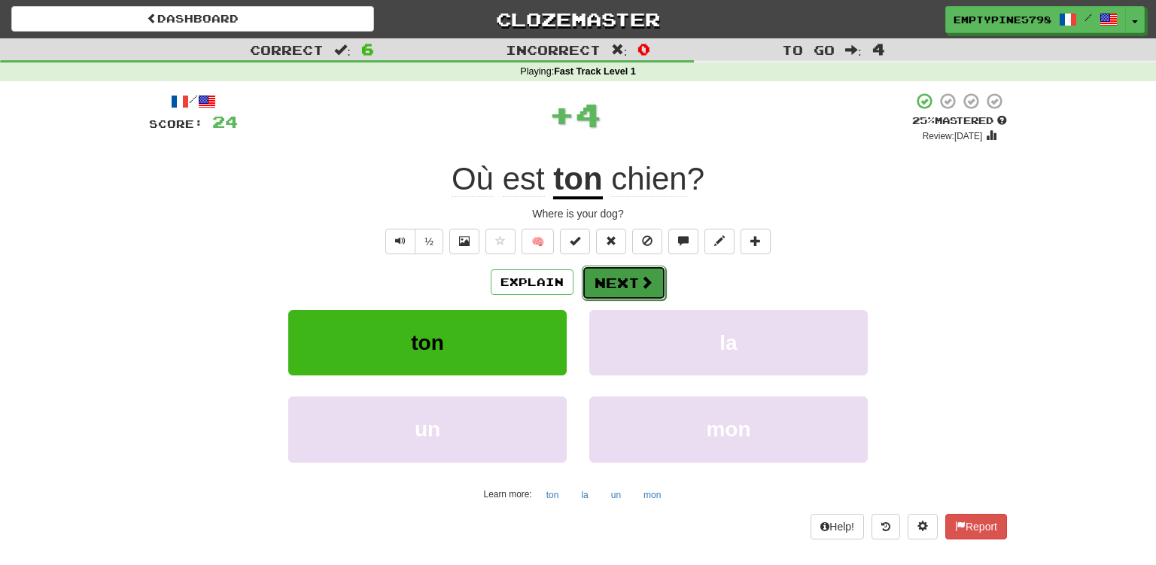
click at [629, 279] on button "Next" at bounding box center [624, 283] width 84 height 35
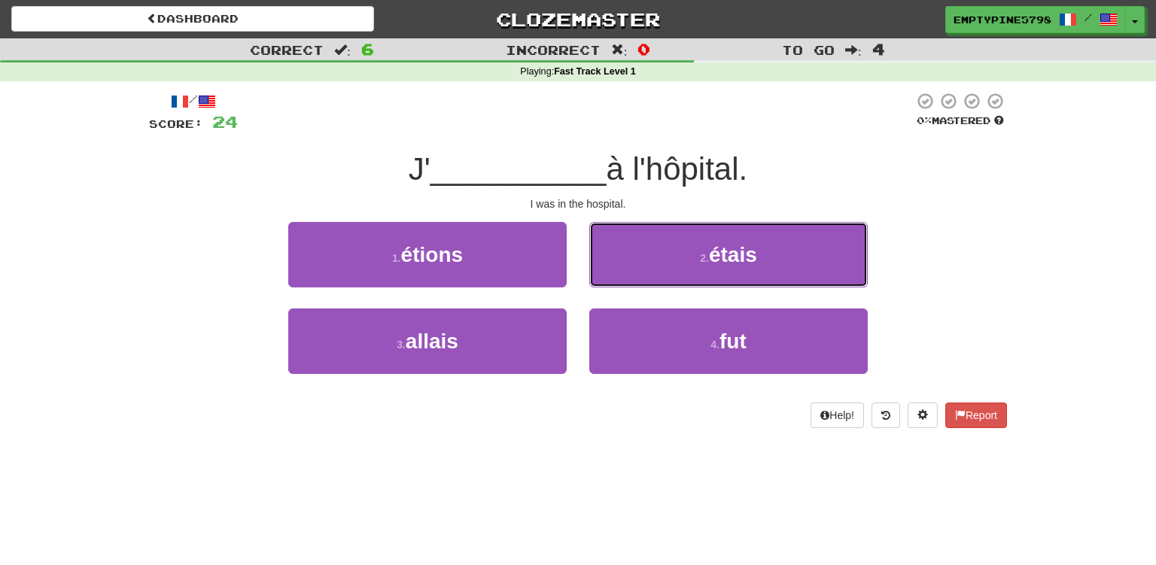
click at [629, 279] on button "2 . étais" at bounding box center [728, 254] width 279 height 65
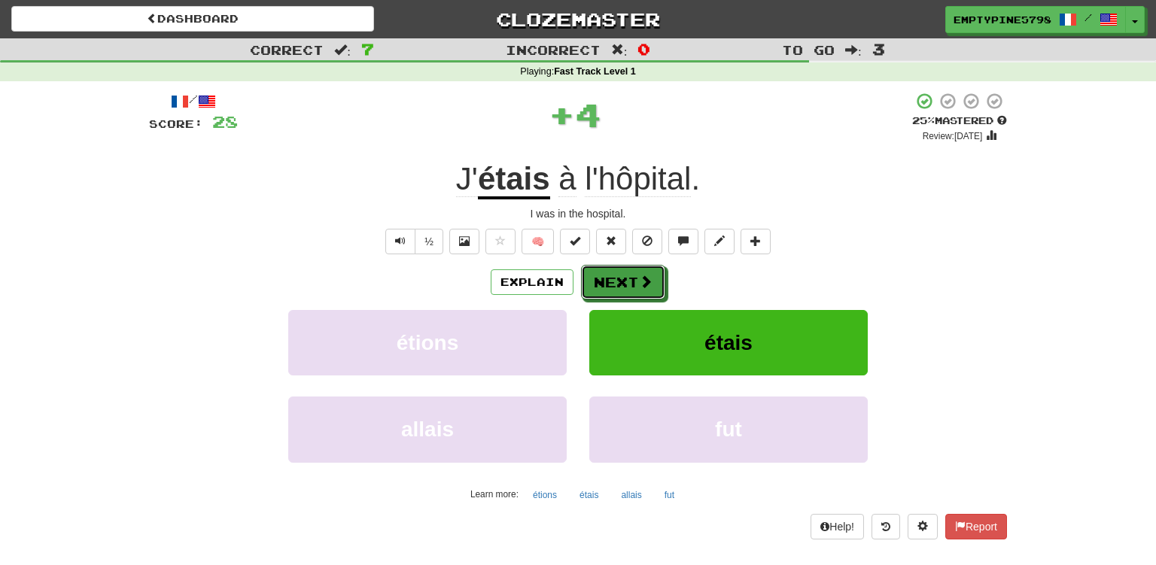
click at [629, 279] on button "Next" at bounding box center [623, 282] width 84 height 35
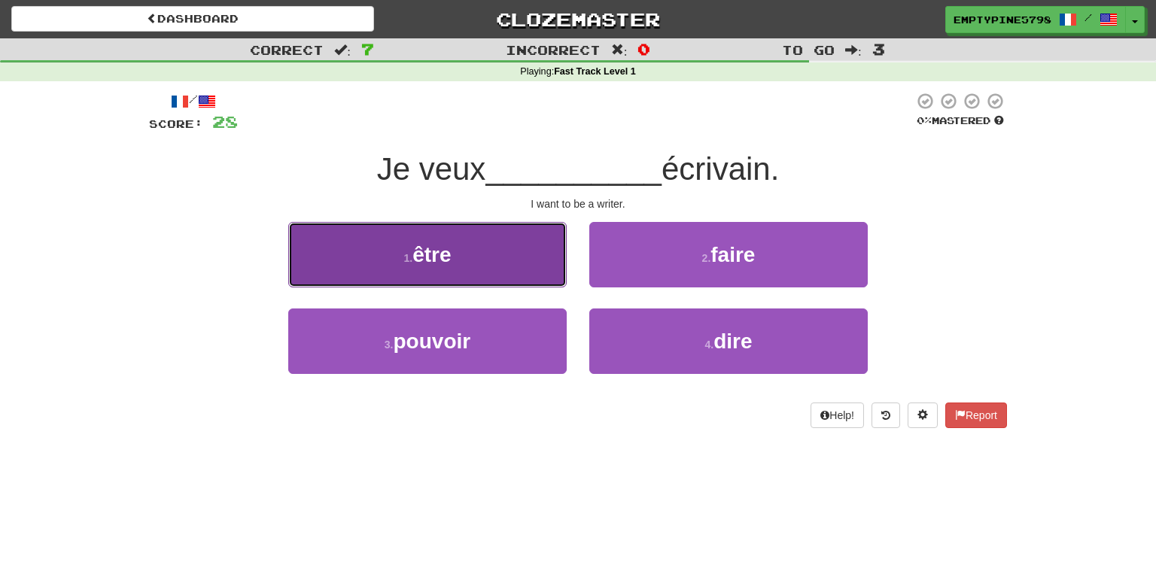
click at [518, 233] on button "1 . être" at bounding box center [427, 254] width 279 height 65
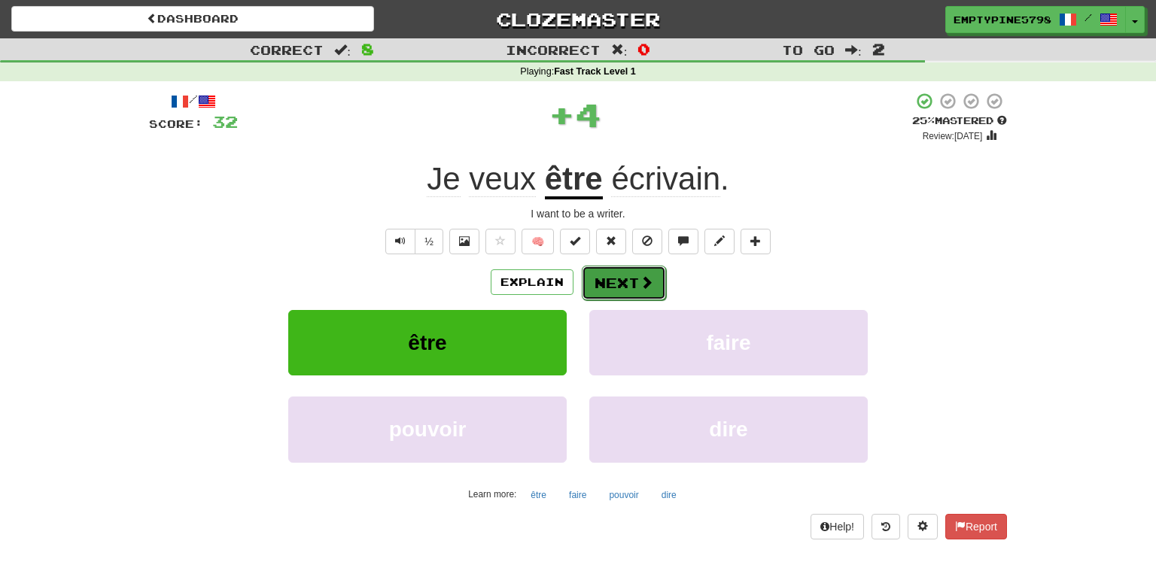
click at [612, 275] on button "Next" at bounding box center [624, 283] width 84 height 35
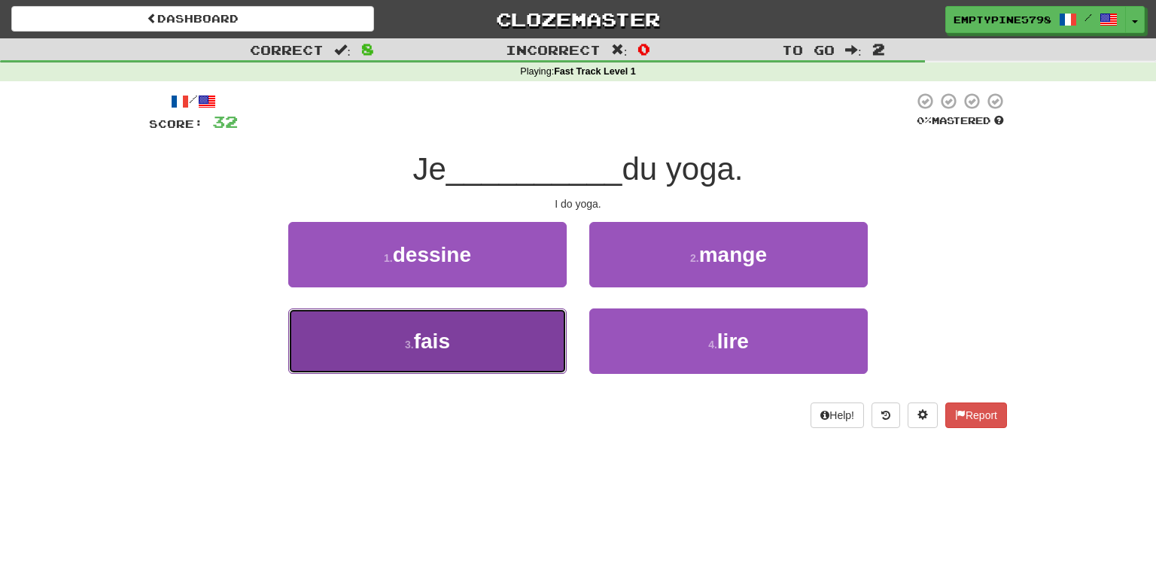
click at [480, 347] on button "3 . fais" at bounding box center [427, 341] width 279 height 65
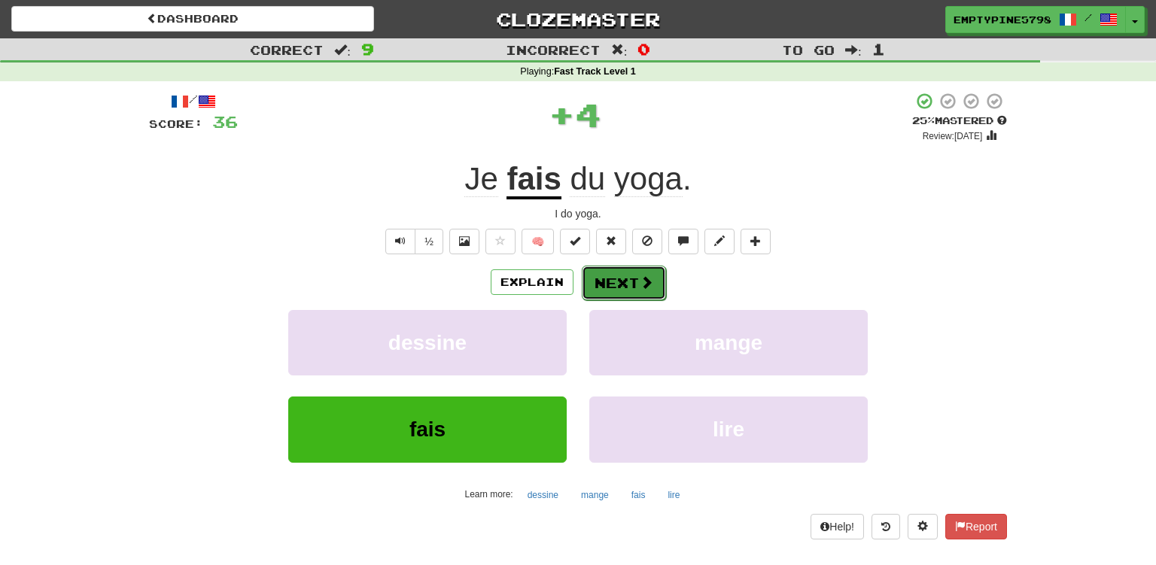
click at [597, 294] on button "Next" at bounding box center [624, 283] width 84 height 35
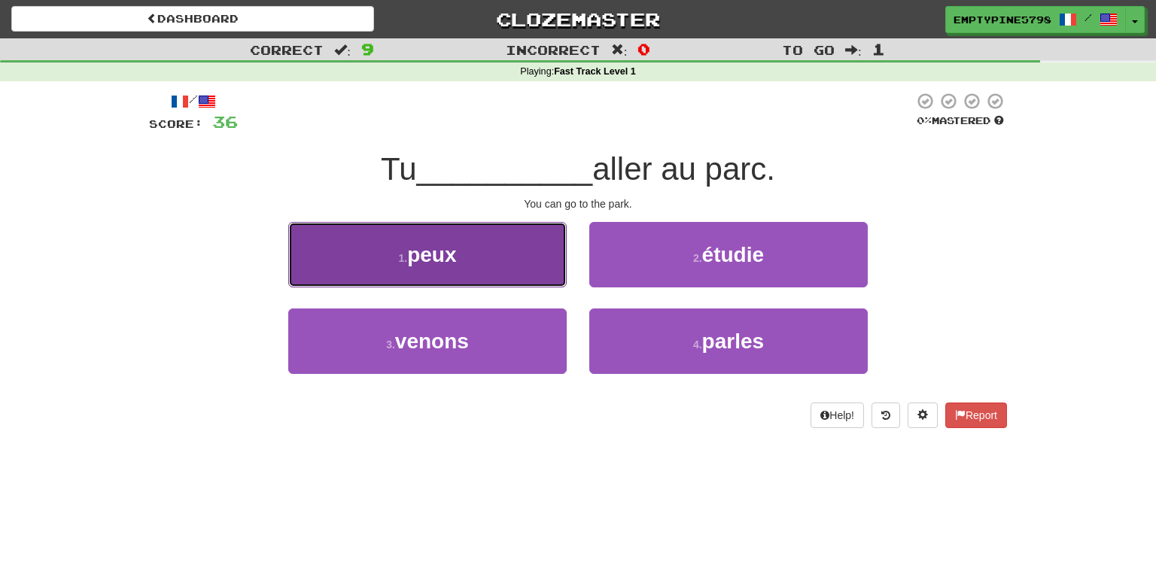
click at [478, 242] on button "1 . peux" at bounding box center [427, 254] width 279 height 65
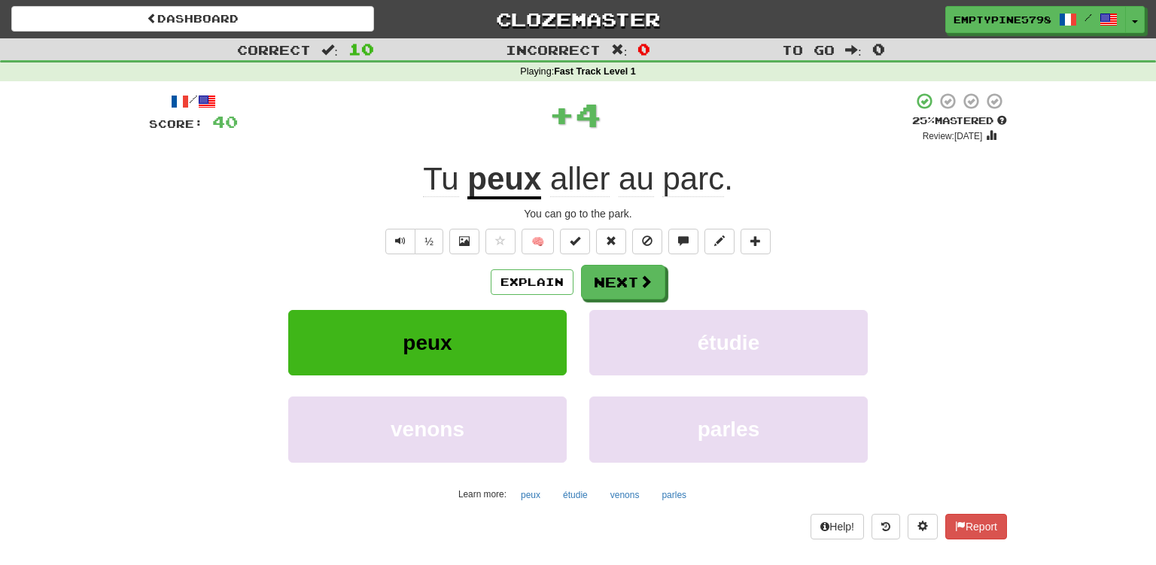
click at [614, 264] on div "/ Score: 40 + 4 25 % Mastered Review: 2025-09-17 Tu peux aller au parc . You ca…" at bounding box center [578, 315] width 858 height 447
click at [614, 267] on button "Next" at bounding box center [624, 283] width 84 height 35
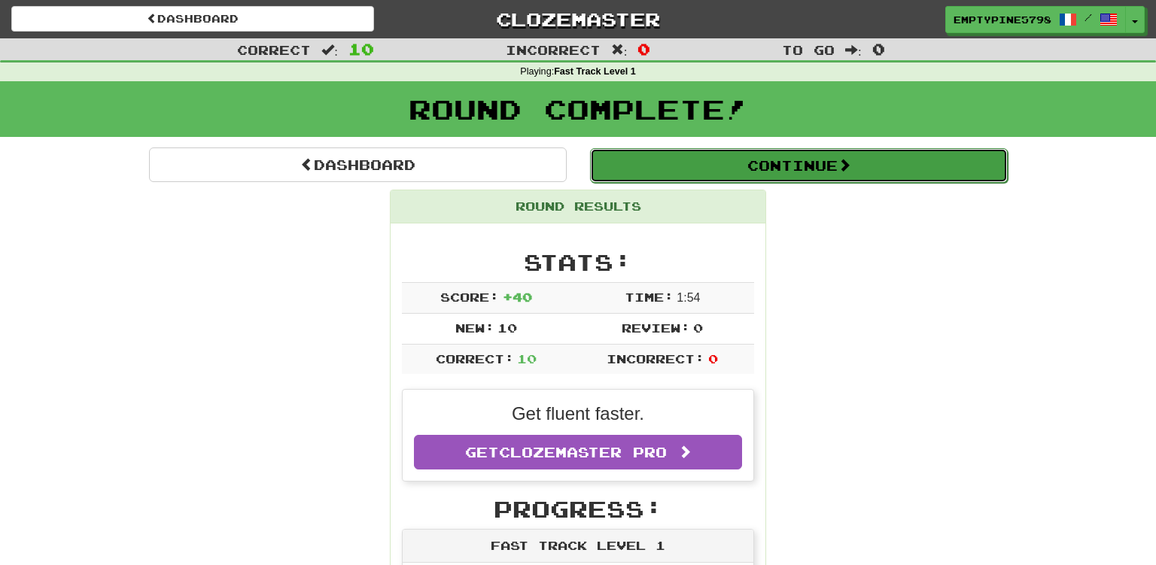
click at [909, 168] on button "Continue" at bounding box center [799, 165] width 418 height 35
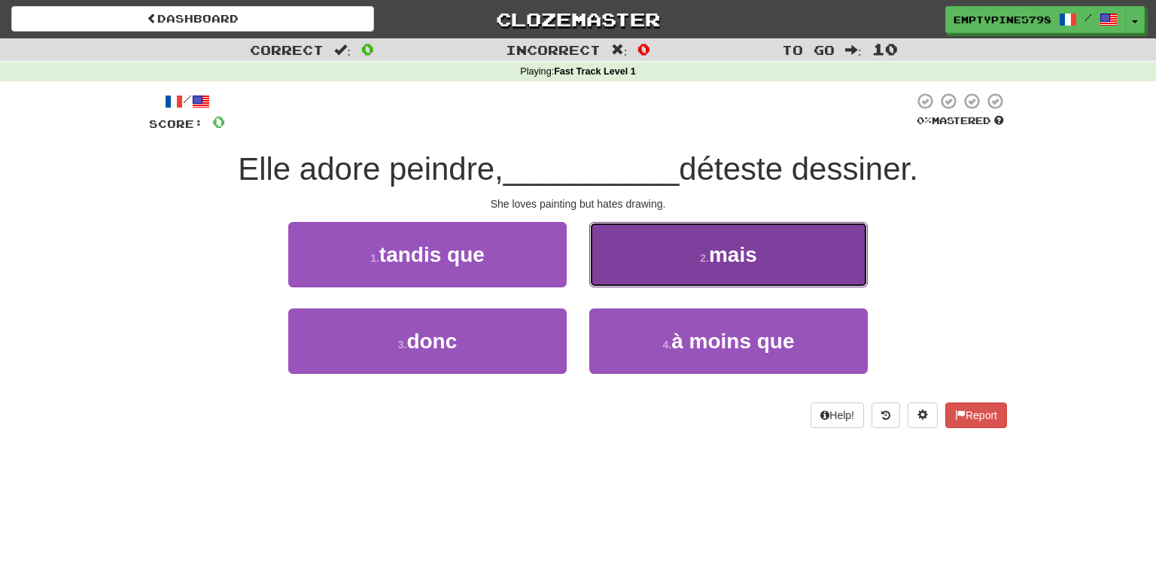
click at [822, 233] on button "2 . mais" at bounding box center [728, 254] width 279 height 65
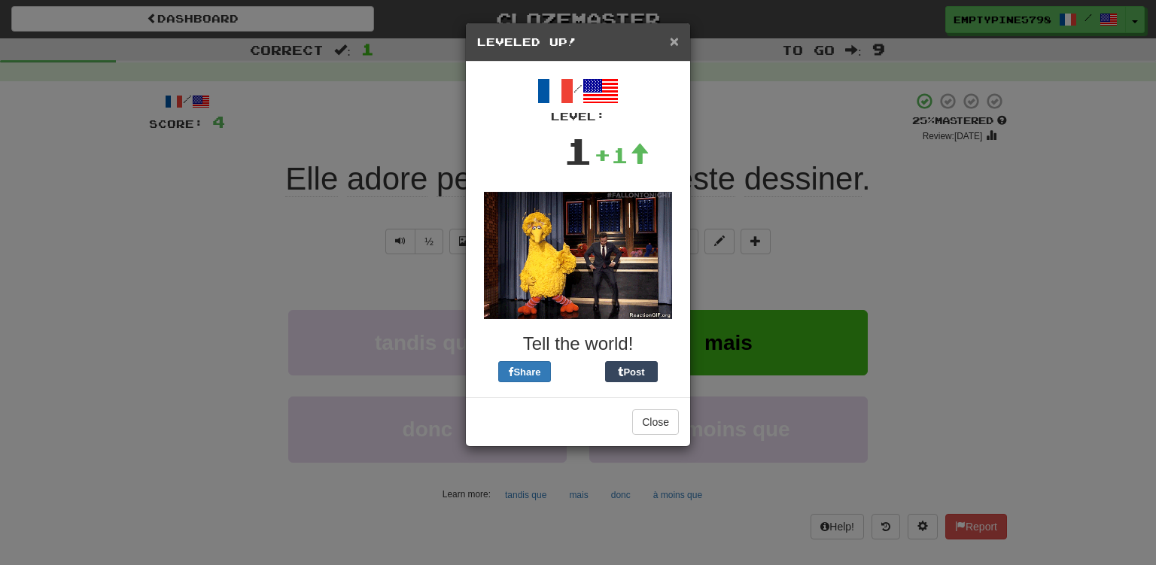
click at [677, 38] on span "×" at bounding box center [674, 40] width 9 height 17
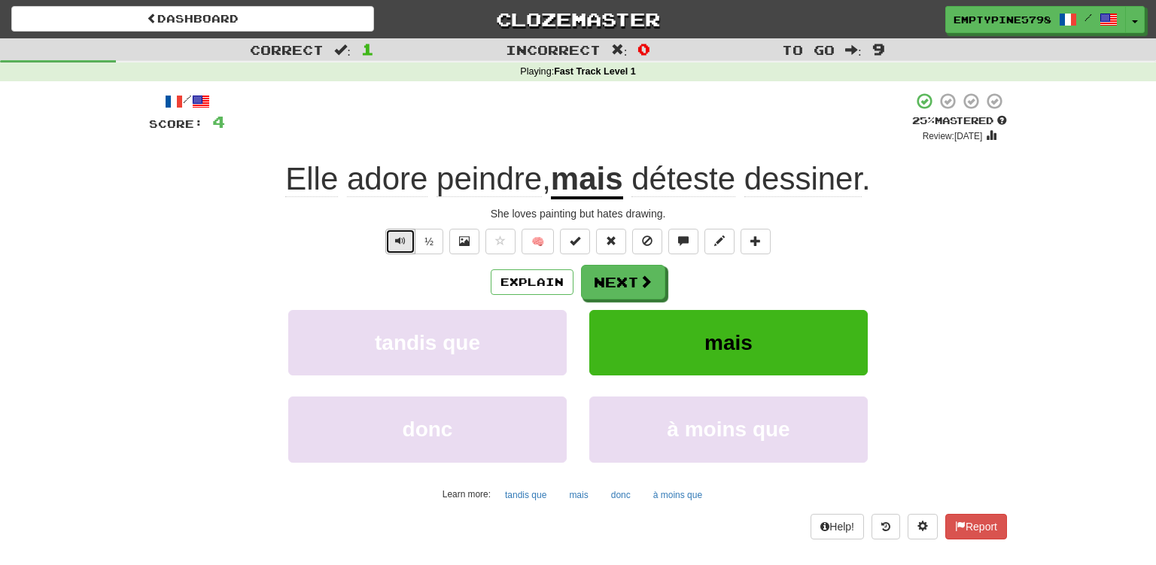
click at [400, 248] on button "Text-to-speech controls" at bounding box center [400, 242] width 30 height 26
click at [493, 181] on span "peindre" at bounding box center [489, 179] width 105 height 36
click at [484, 181] on span "peindre" at bounding box center [489, 179] width 105 height 36
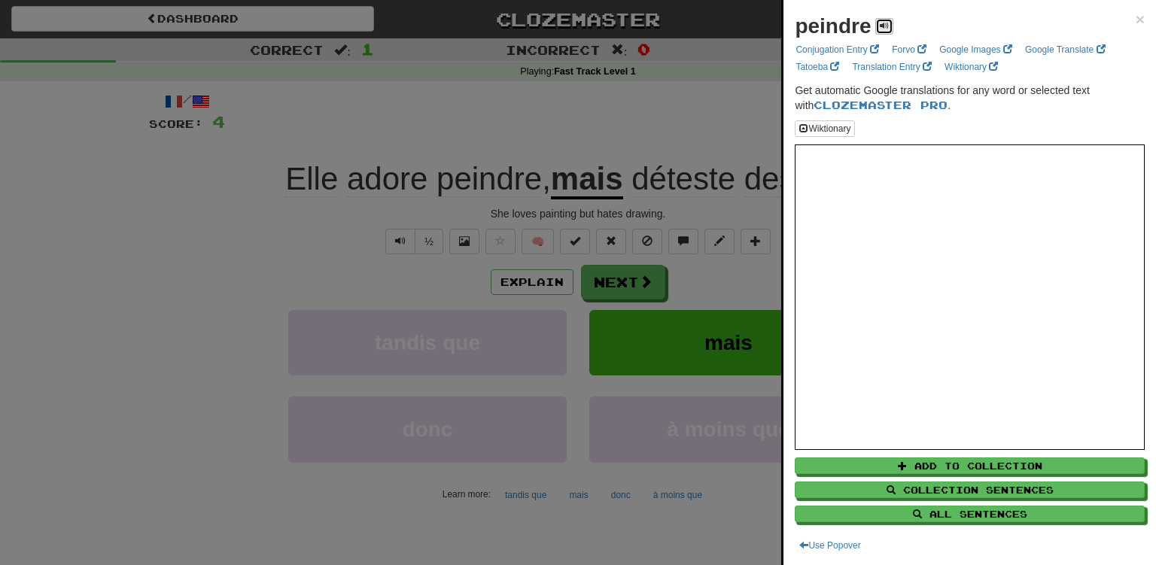
click at [891, 29] on button at bounding box center [885, 26] width 18 height 17
click at [889, 29] on button at bounding box center [885, 26] width 18 height 17
drag, startPoint x: 634, startPoint y: 118, endPoint x: 584, endPoint y: 142, distance: 54.9
click at [634, 119] on div at bounding box center [578, 282] width 1156 height 565
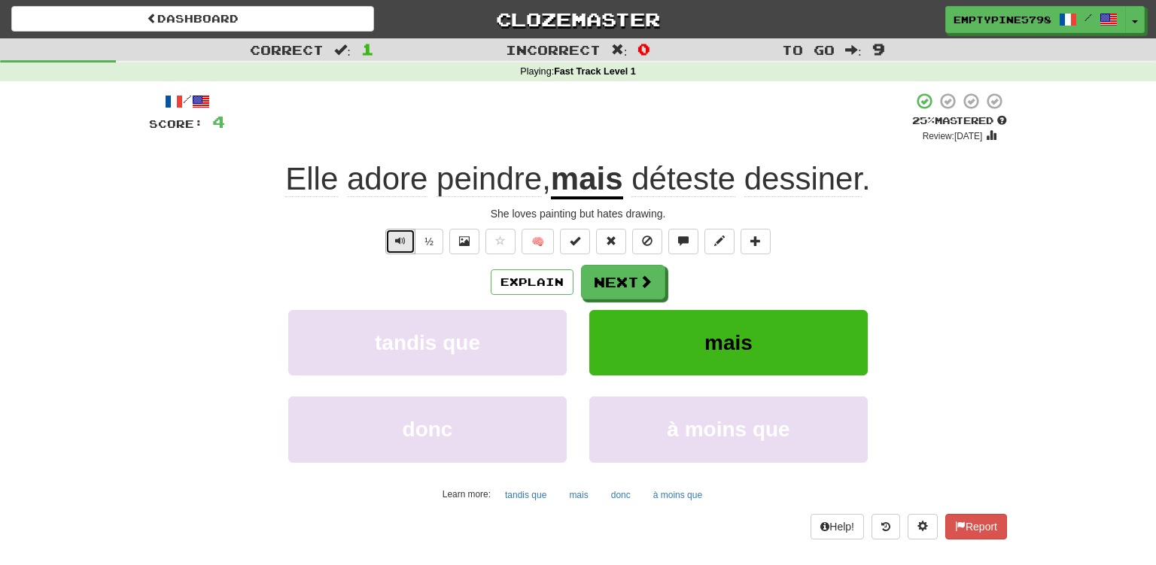
click at [398, 236] on span "Text-to-speech controls" at bounding box center [400, 241] width 11 height 11
click at [636, 280] on button "Next" at bounding box center [624, 283] width 84 height 35
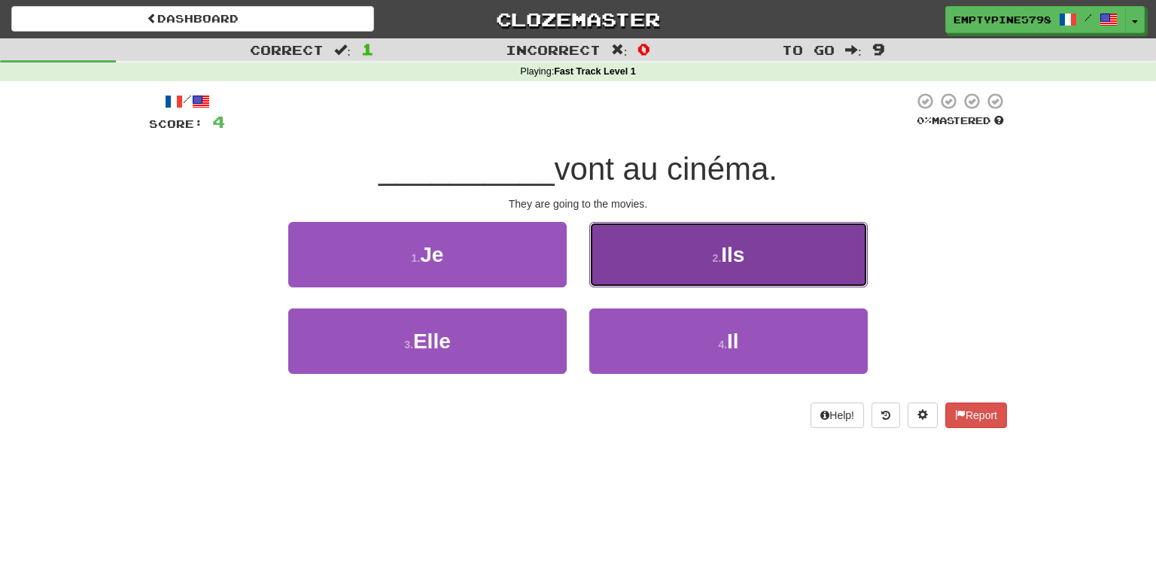
click at [704, 251] on button "2 . Ils" at bounding box center [728, 254] width 279 height 65
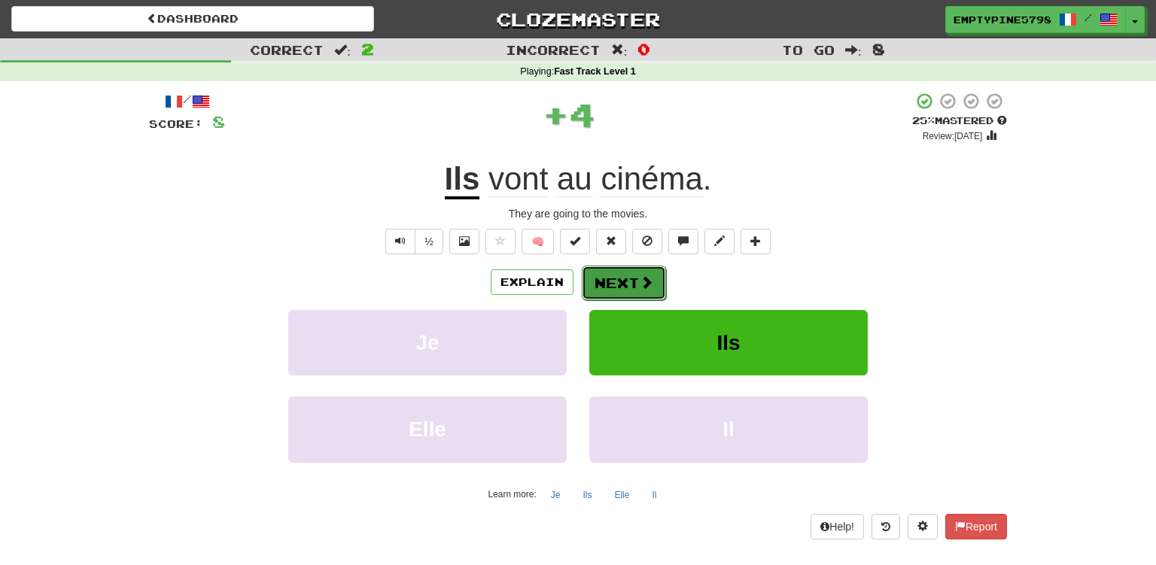
click at [617, 280] on button "Next" at bounding box center [624, 283] width 84 height 35
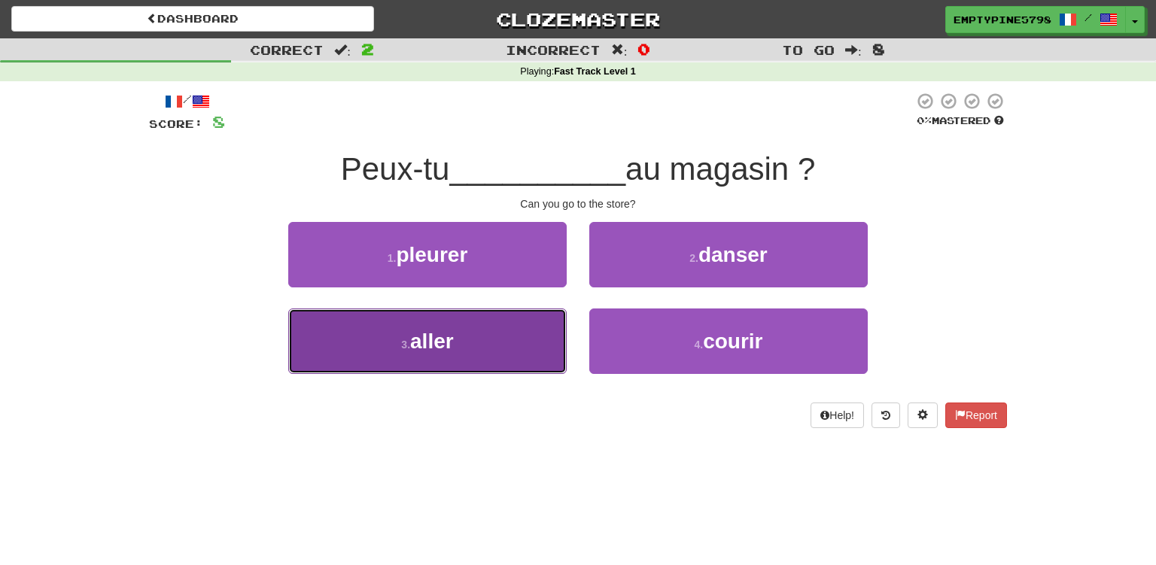
click at [482, 344] on button "3 . aller" at bounding box center [427, 341] width 279 height 65
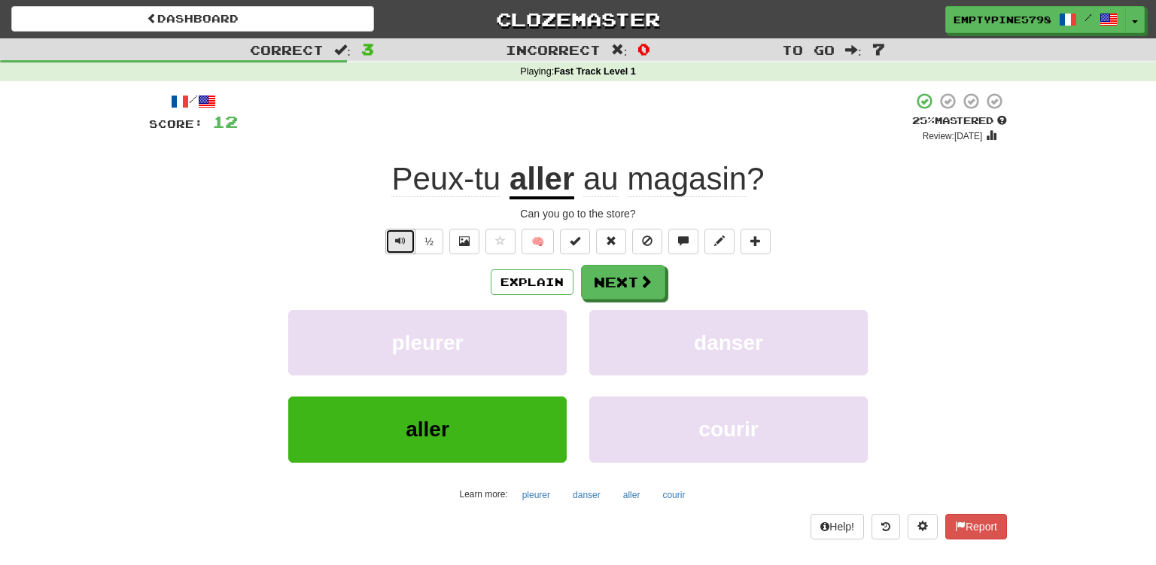
click at [405, 242] on span "Text-to-speech controls" at bounding box center [400, 241] width 11 height 11
click at [637, 272] on button "Next" at bounding box center [624, 283] width 84 height 35
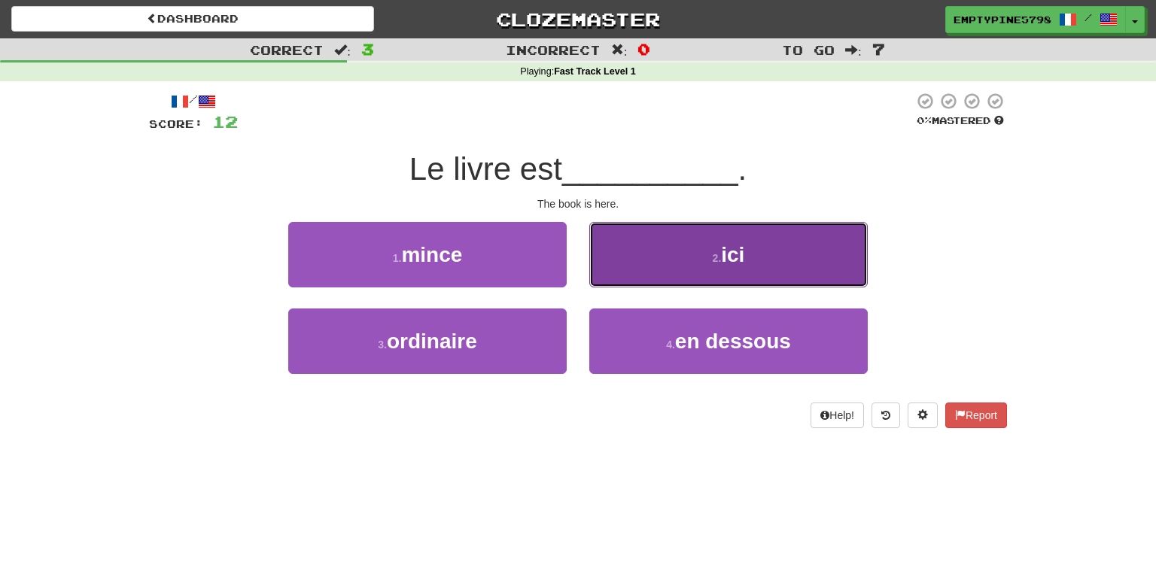
click at [721, 250] on button "2 . ici" at bounding box center [728, 254] width 279 height 65
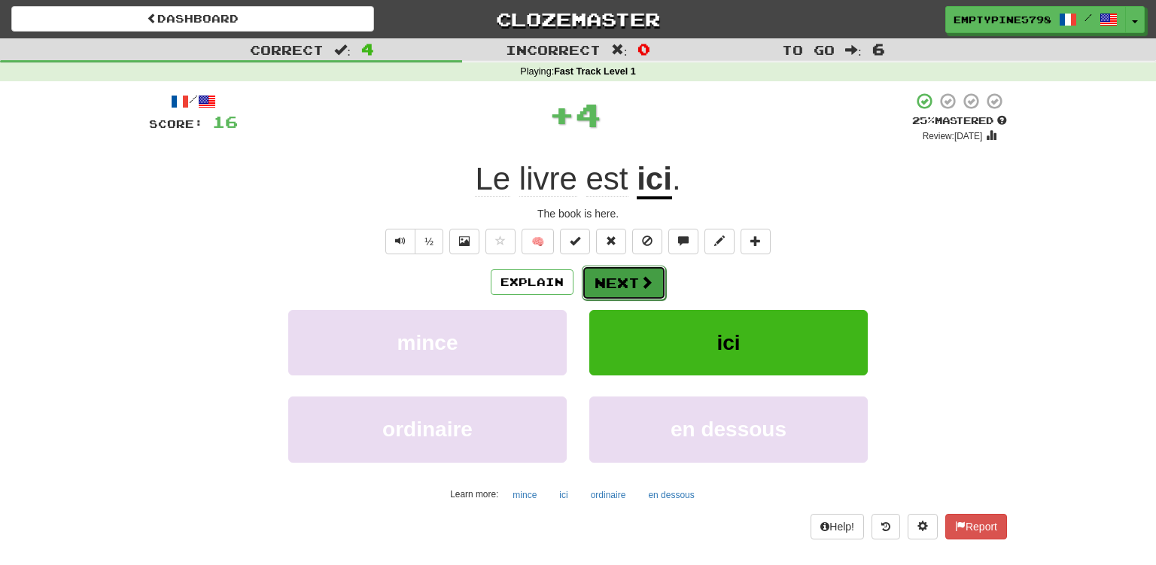
click at [622, 280] on button "Next" at bounding box center [624, 283] width 84 height 35
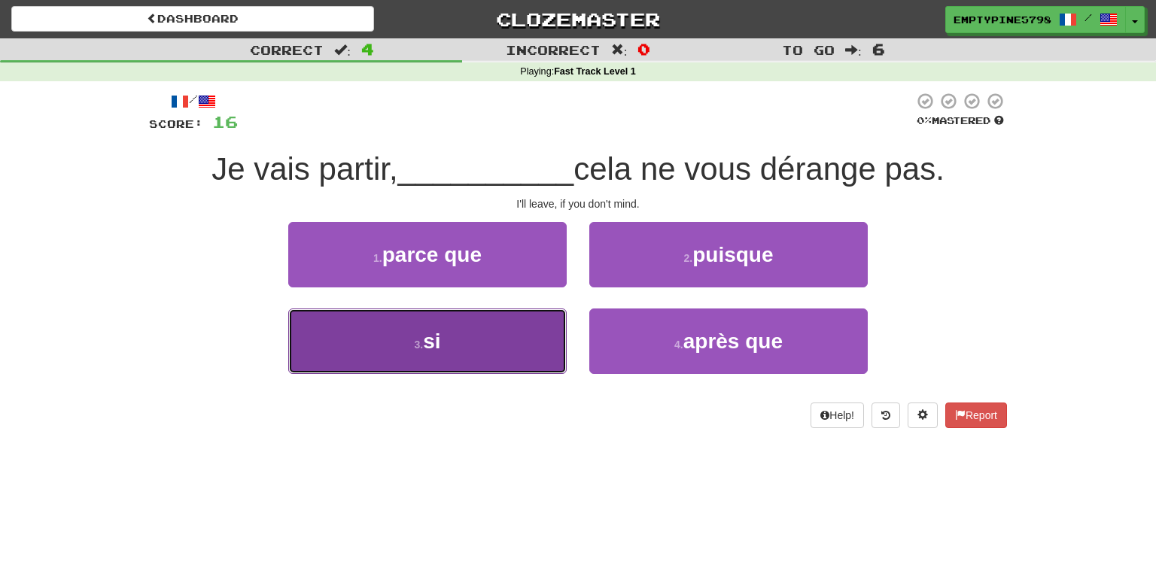
click at [456, 358] on button "3 . si" at bounding box center [427, 341] width 279 height 65
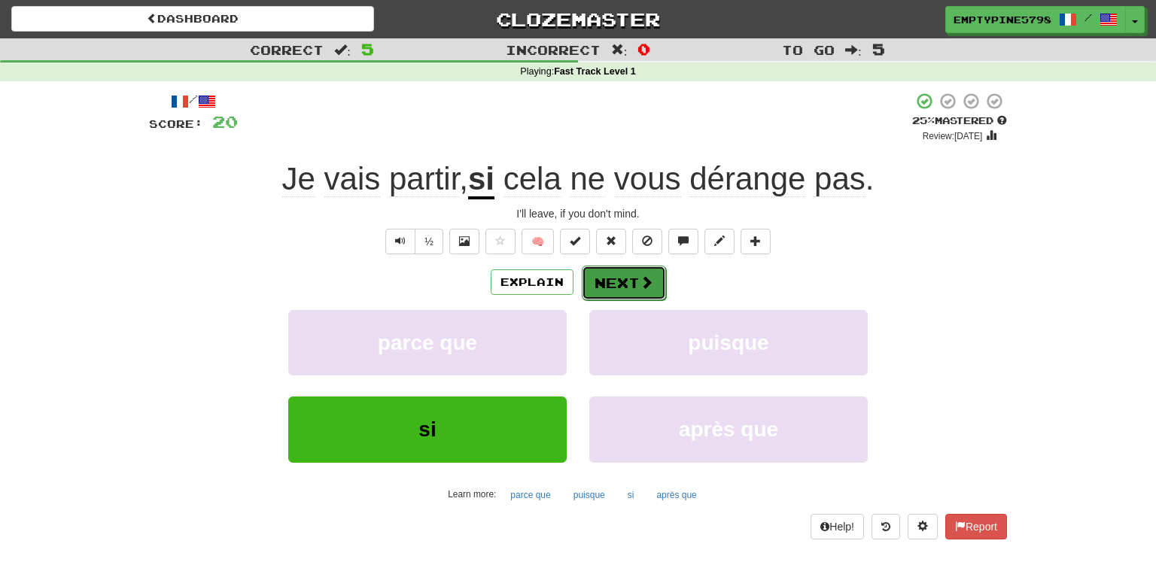
click at [587, 285] on button "Next" at bounding box center [624, 283] width 84 height 35
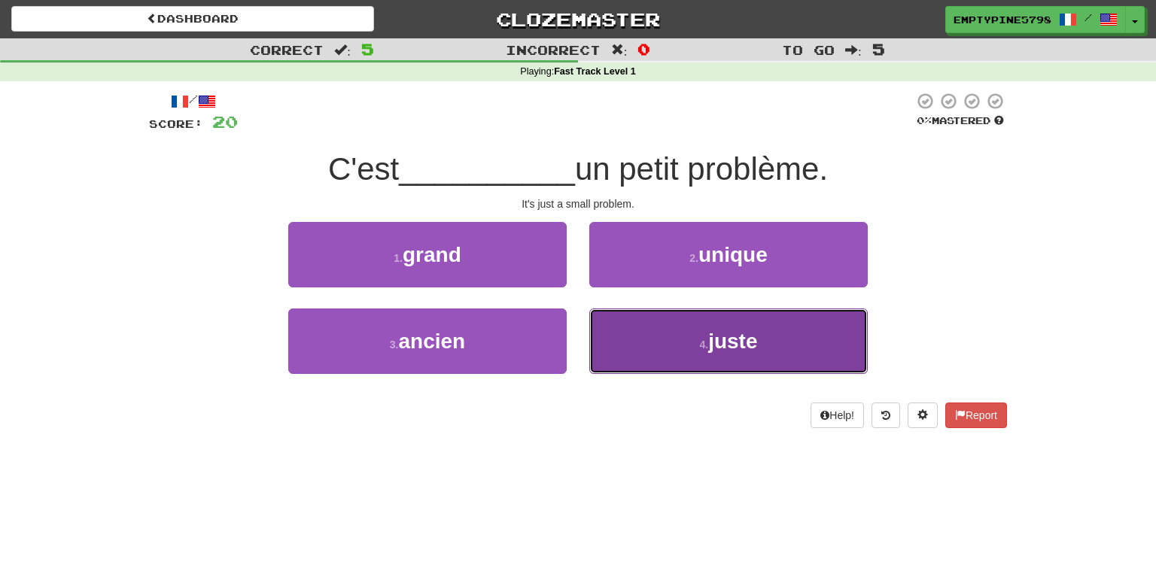
click at [674, 346] on button "4 . juste" at bounding box center [728, 341] width 279 height 65
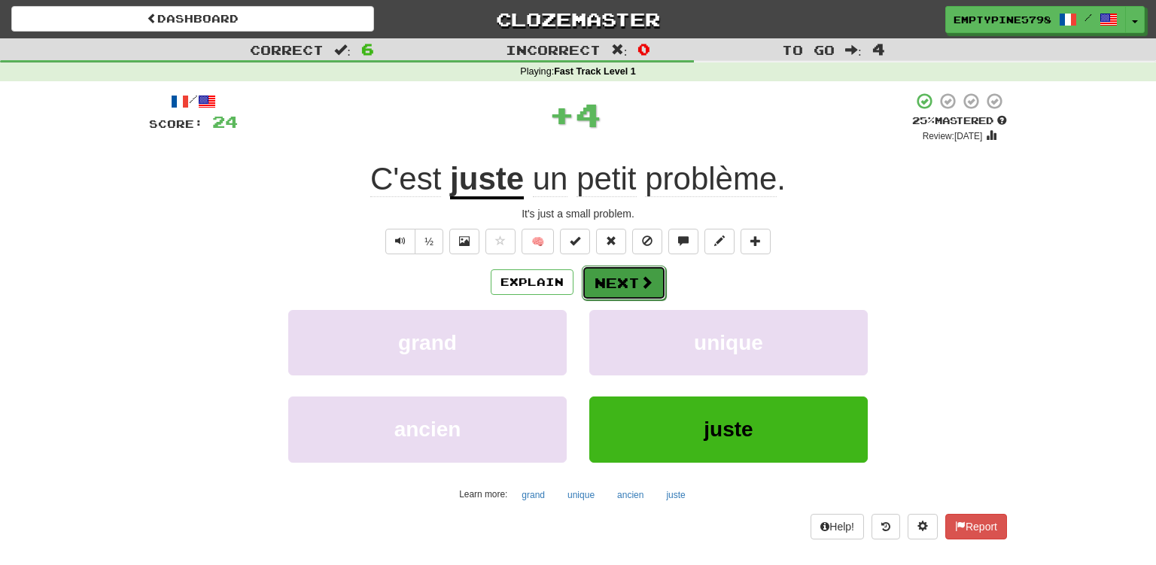
click at [641, 289] on span at bounding box center [647, 283] width 14 height 14
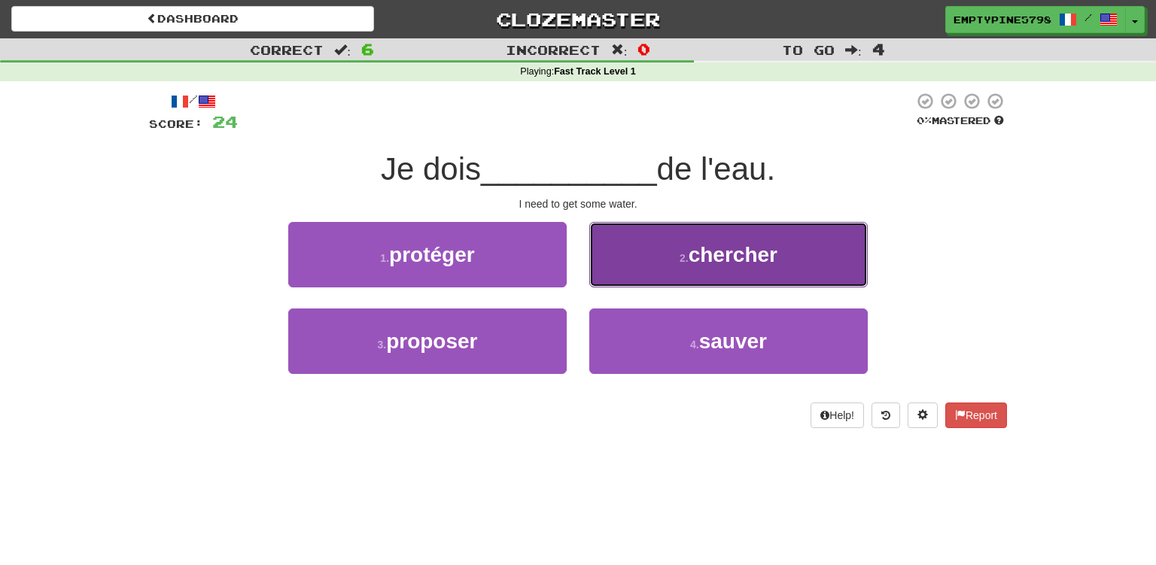
click at [748, 242] on button "2 . chercher" at bounding box center [728, 254] width 279 height 65
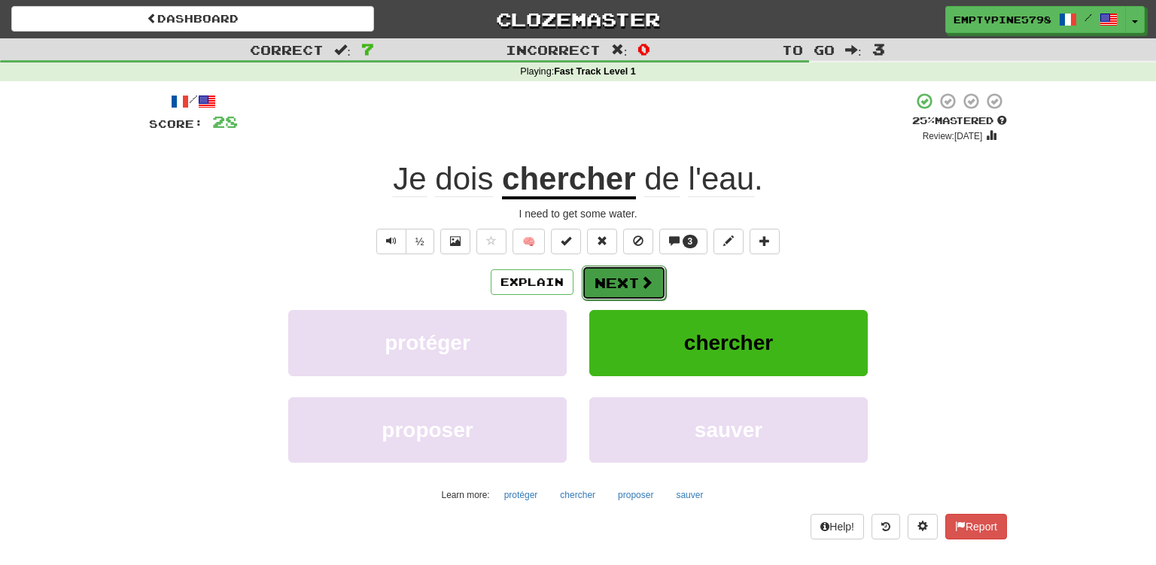
click at [649, 266] on div "Explain Next" at bounding box center [578, 282] width 858 height 35
click at [643, 273] on button "Next" at bounding box center [624, 283] width 84 height 35
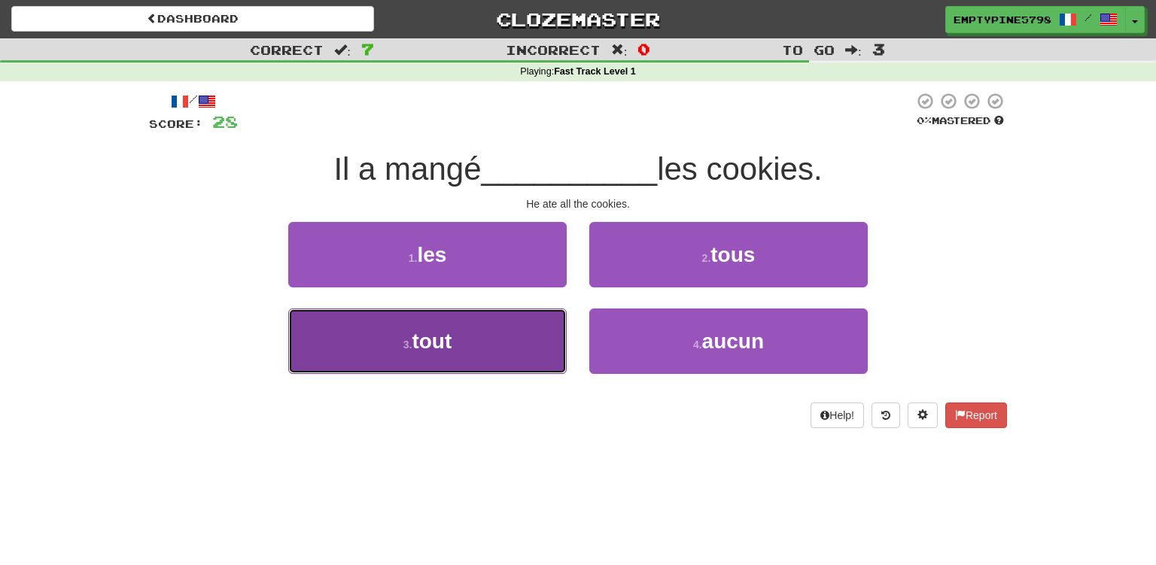
click at [524, 328] on button "3 . tout" at bounding box center [427, 341] width 279 height 65
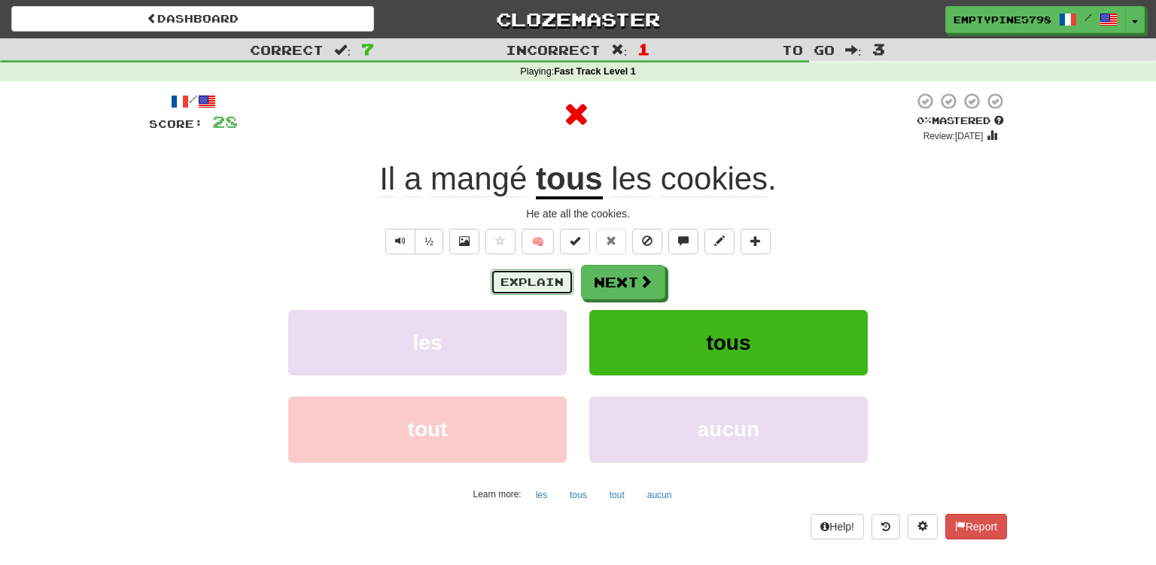
click at [554, 286] on button "Explain" at bounding box center [532, 283] width 83 height 26
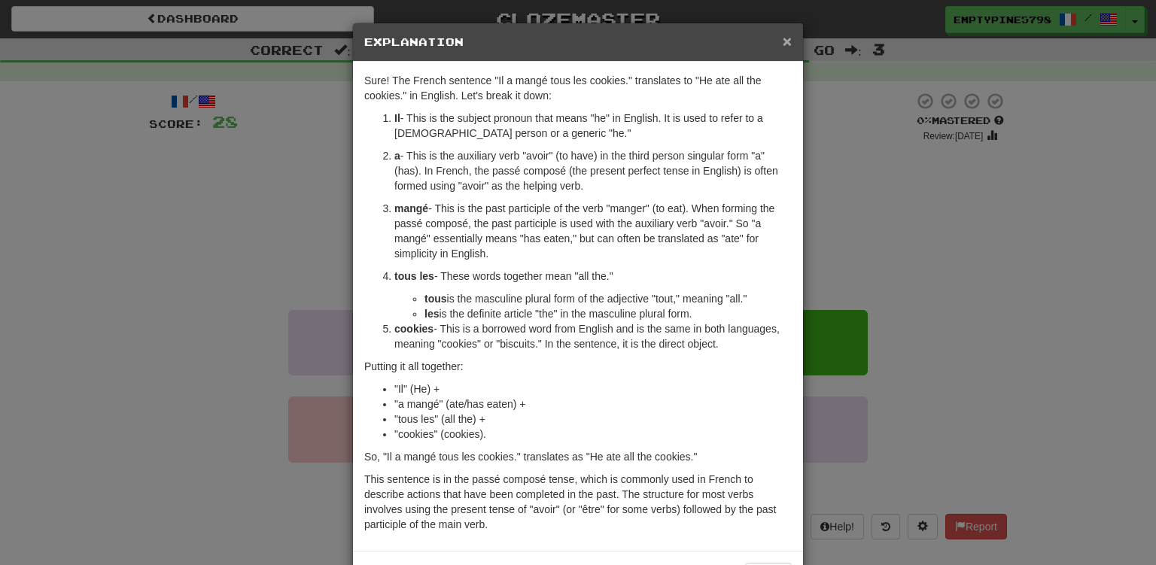
click at [787, 49] on span "×" at bounding box center [787, 40] width 9 height 17
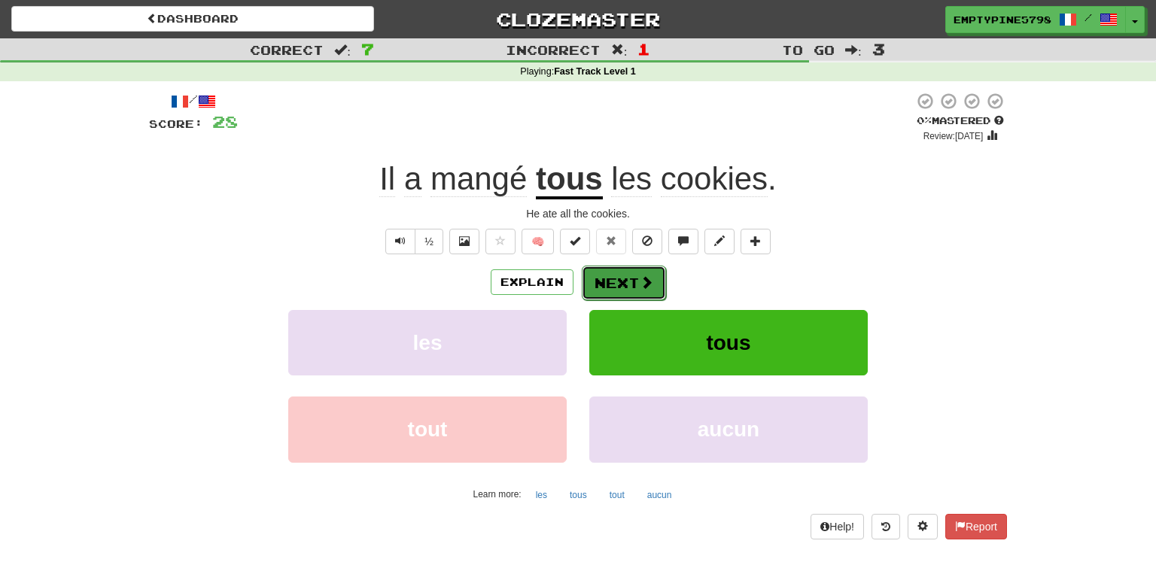
click at [632, 285] on button "Next" at bounding box center [624, 283] width 84 height 35
